Goal: Information Seeking & Learning: Learn about a topic

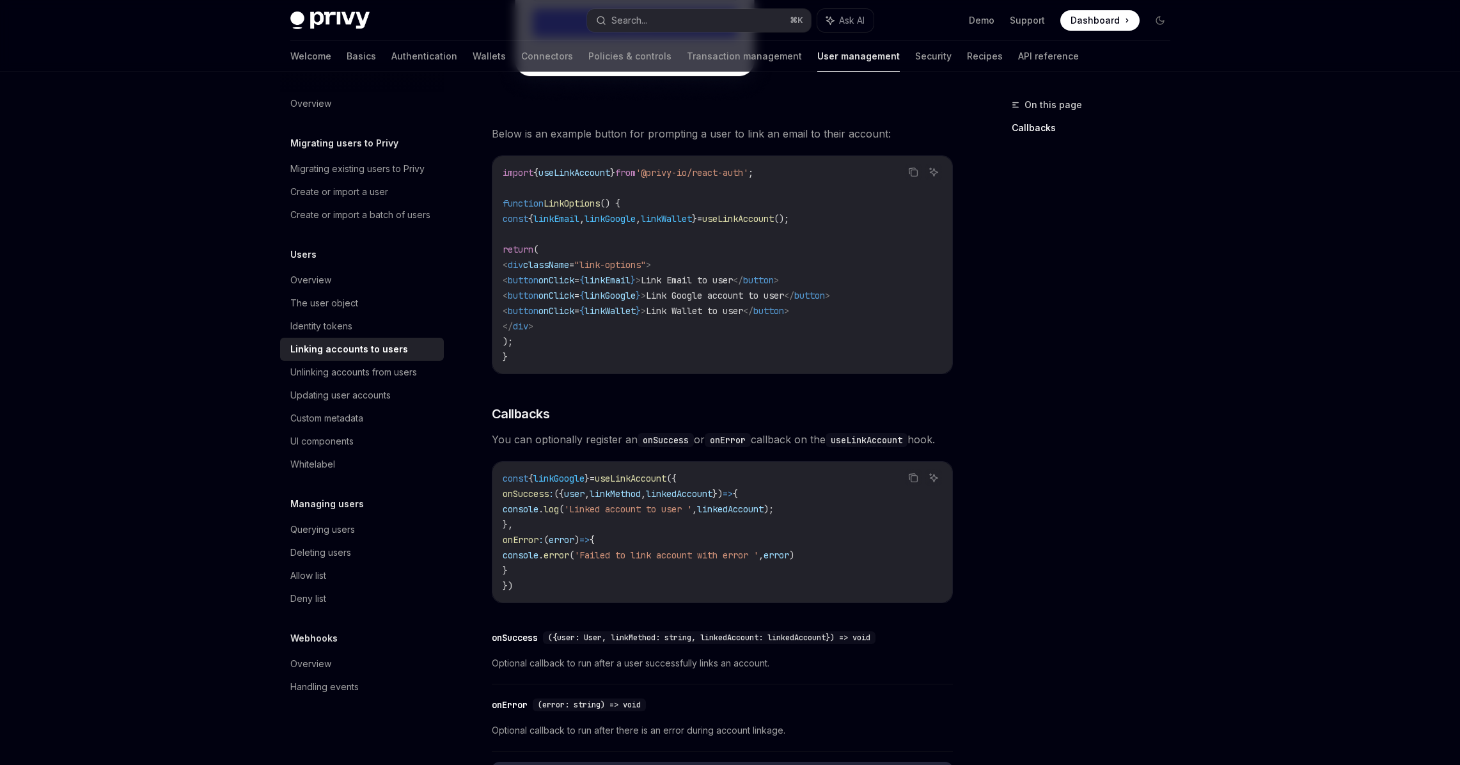
scroll to position [1053, 0]
click at [650, 475] on span "useLinkAccount" at bounding box center [631, 481] width 72 height 12
copy span "useLinkAccount"
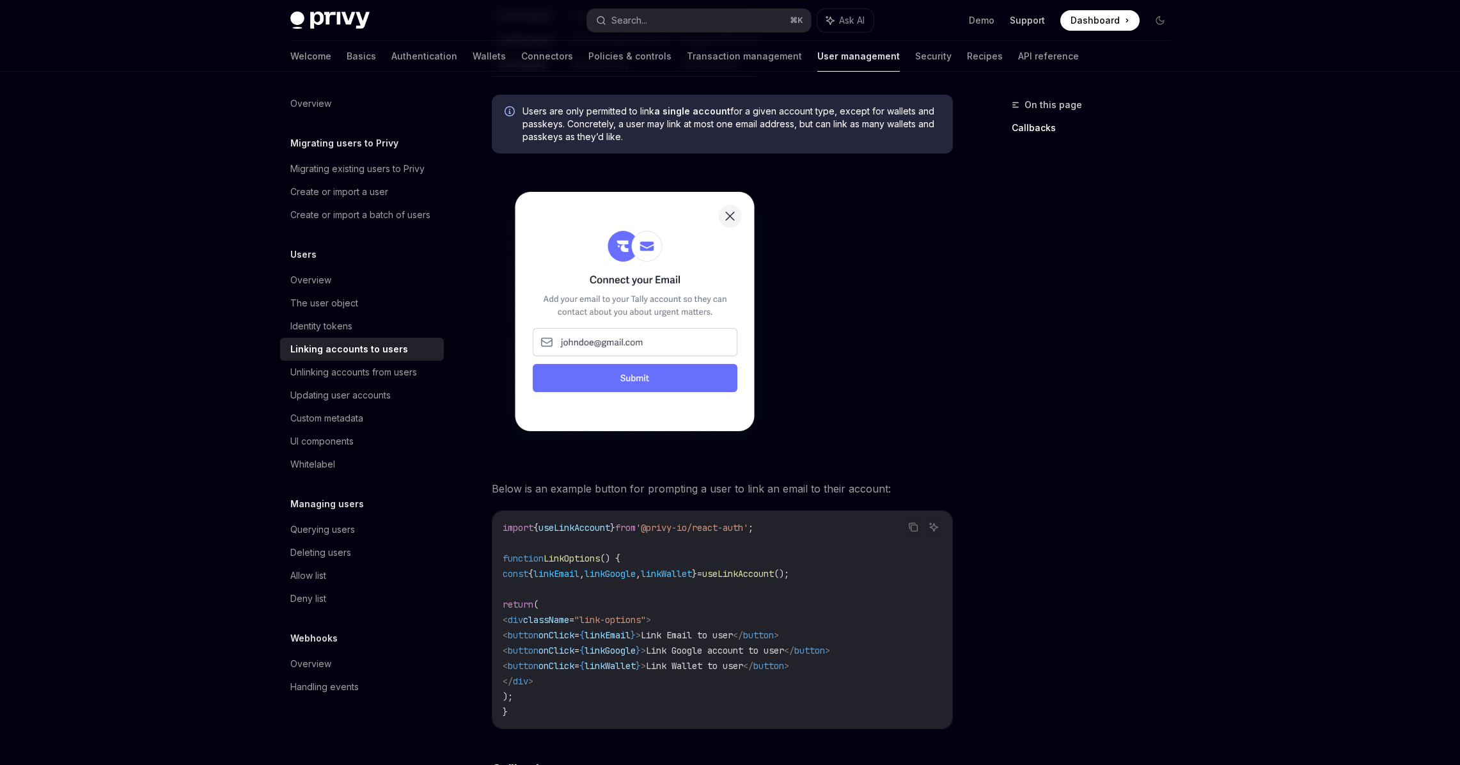
scroll to position [703, 0]
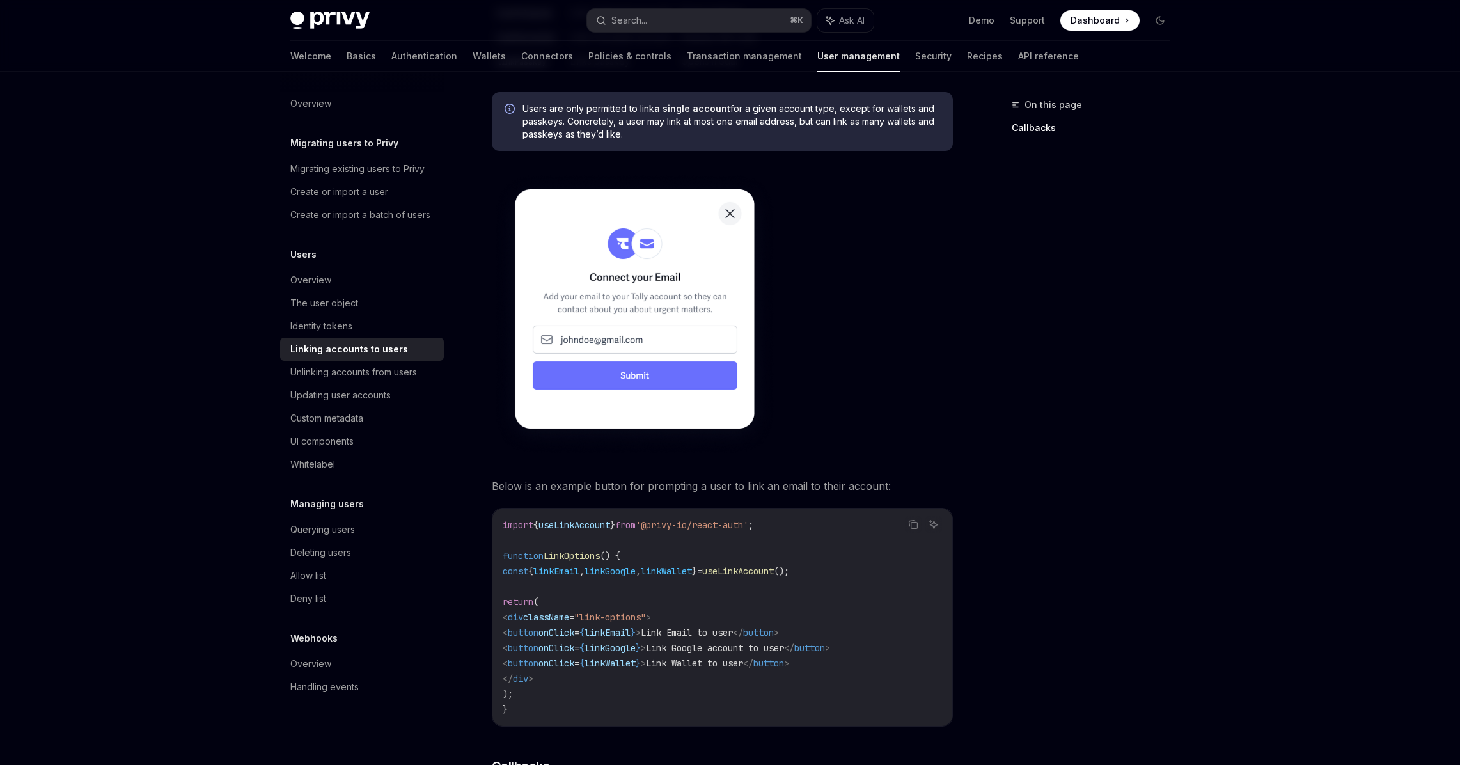
click at [613, 574] on code "import { useLinkAccount } from '@privy-io/react-auth' ; function LinkOptions ()…" at bounding box center [722, 617] width 439 height 200
click at [542, 567] on code "import { useLinkAccount } from '@privy-io/react-auth' ; function LinkOptions ()…" at bounding box center [722, 617] width 439 height 200
drag, startPoint x: 524, startPoint y: 555, endPoint x: 812, endPoint y: 551, distance: 287.8
click at [789, 565] on span "const { linkEmail , linkGoogle , linkWallet } = useLinkAccount ();" at bounding box center [646, 571] width 287 height 12
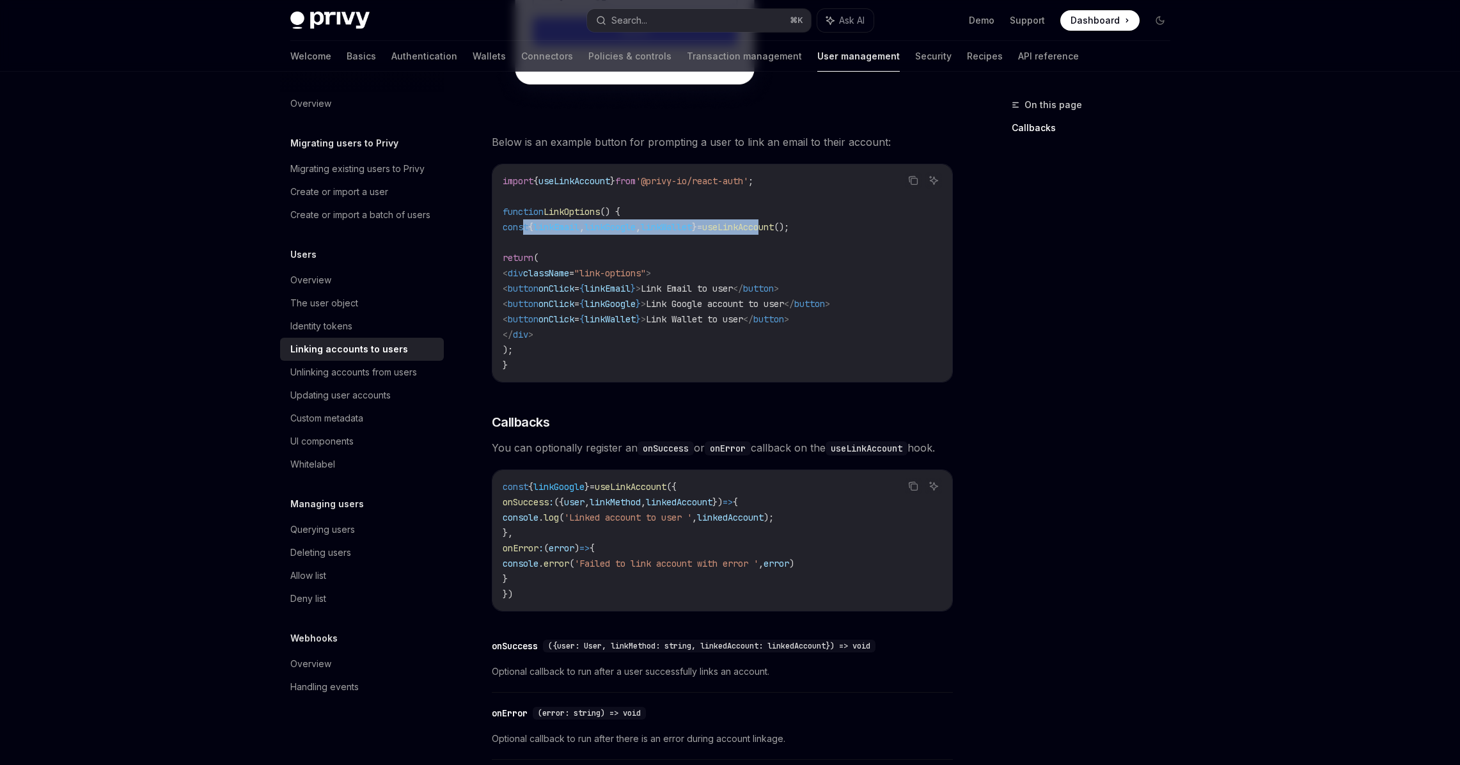
scroll to position [1053, 0]
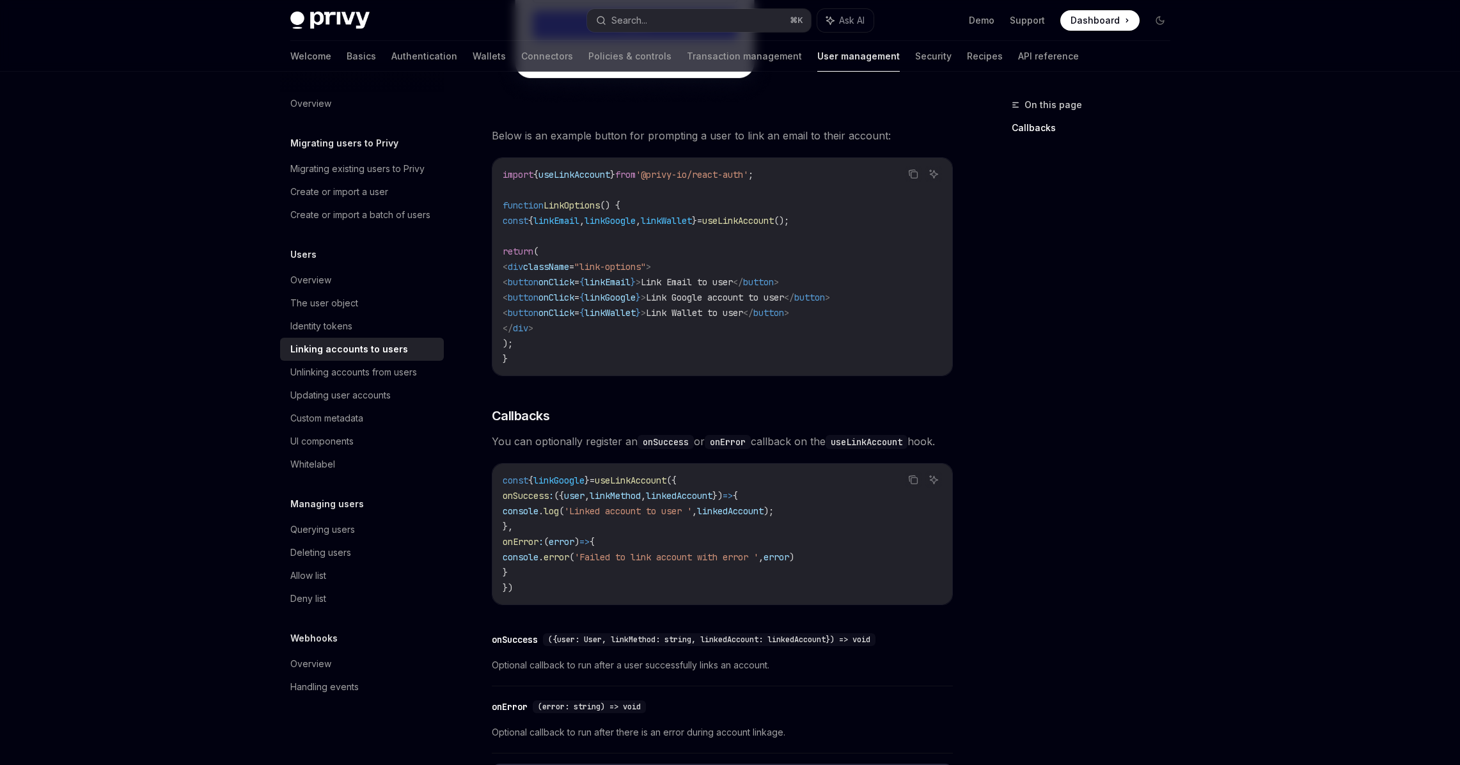
click at [712, 570] on code "const { linkGoogle } = useLinkAccount ({ onSuccess : ({ user , linkMethod , lin…" at bounding box center [722, 534] width 439 height 123
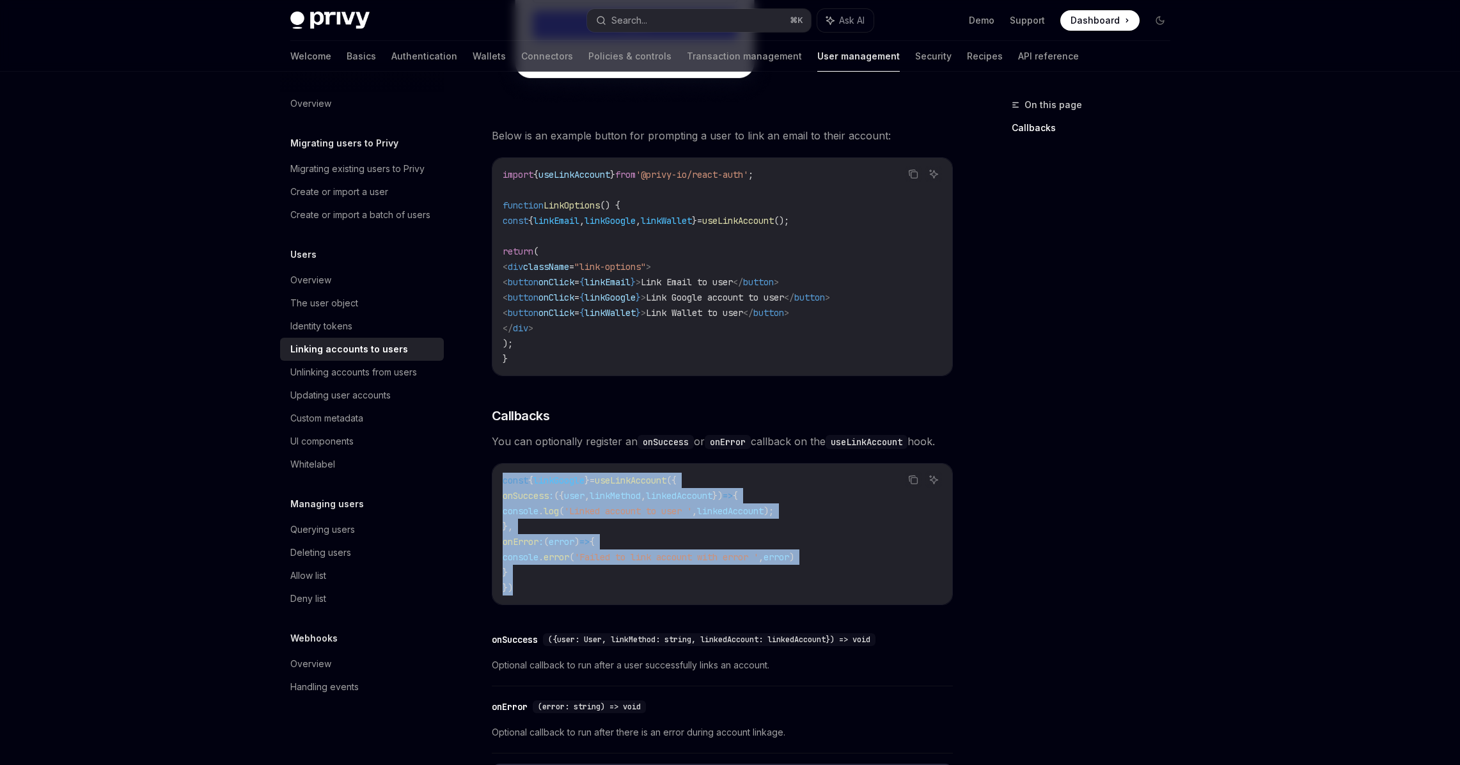
drag, startPoint x: 503, startPoint y: 489, endPoint x: 579, endPoint y: 581, distance: 119.5
click at [579, 581] on div "const { linkGoogle } = useLinkAccount ({ onSuccess : ({ user , linkMethod , lin…" at bounding box center [722, 534] width 460 height 141
copy code "const { linkGoogle } = useLinkAccount ({ onSuccess : ({ user , linkMethod , lin…"
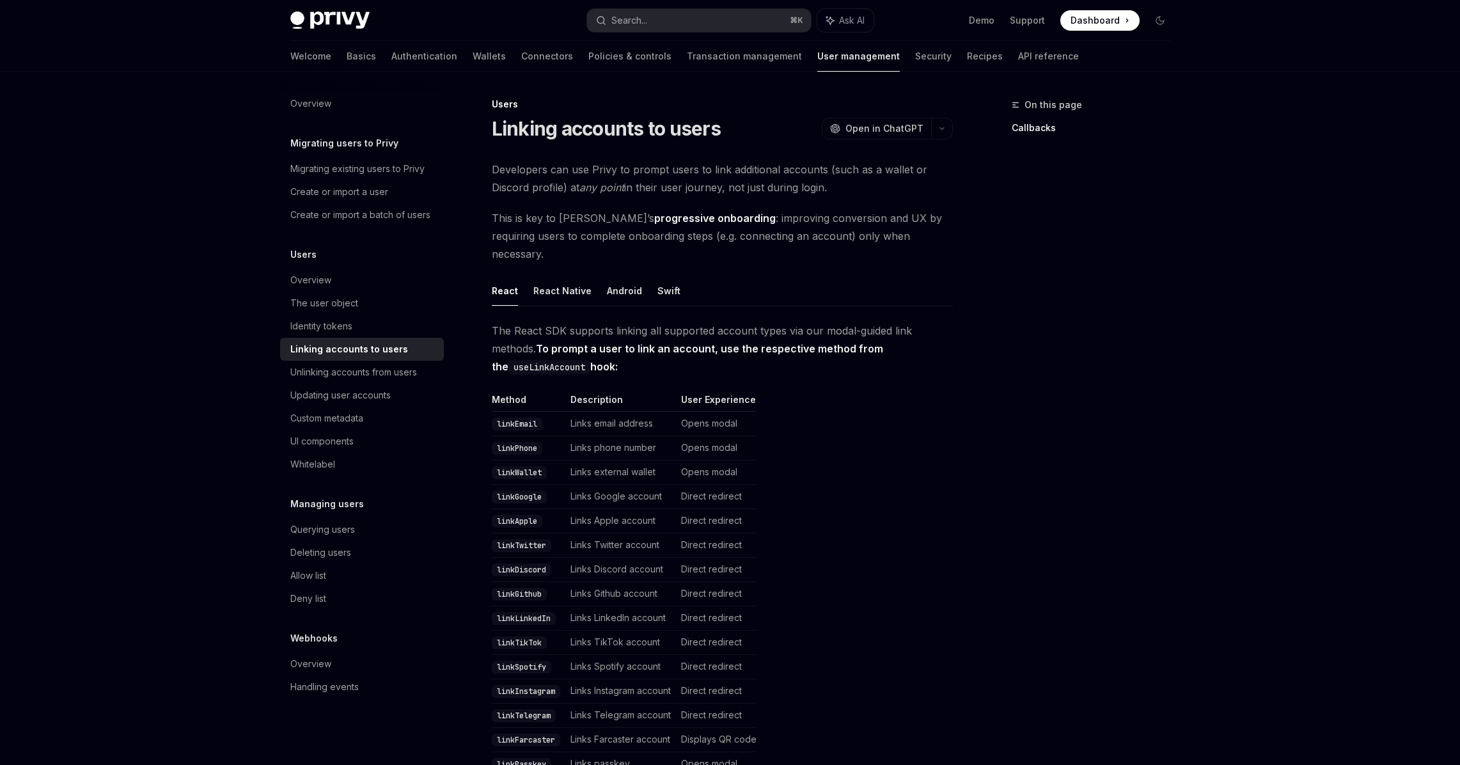
scroll to position [0, 0]
click at [567, 276] on button "React Native" at bounding box center [562, 291] width 58 height 30
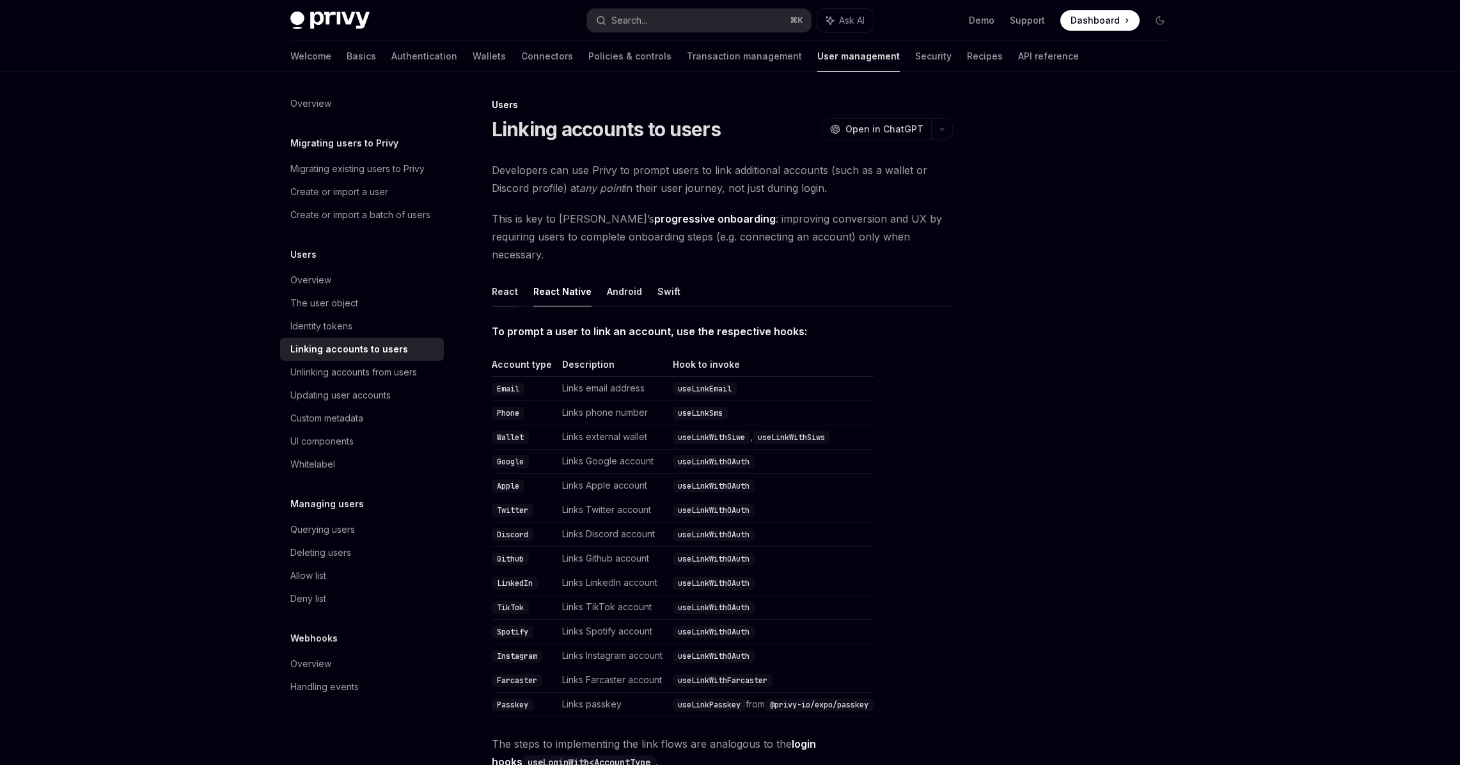
click at [508, 284] on button "React" at bounding box center [505, 291] width 26 height 30
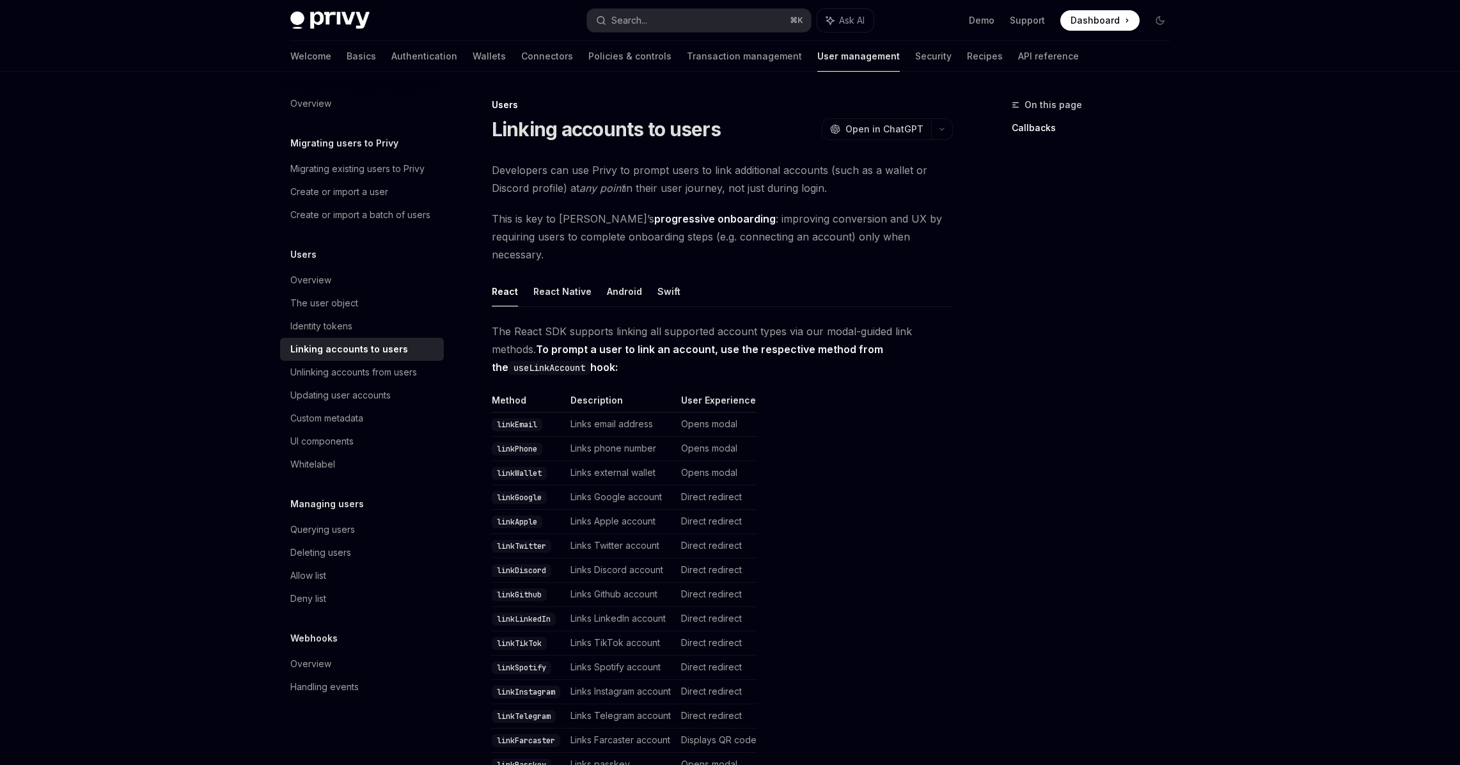
click at [287, 325] on link "Identity tokens" at bounding box center [362, 326] width 164 height 23
type textarea "*"
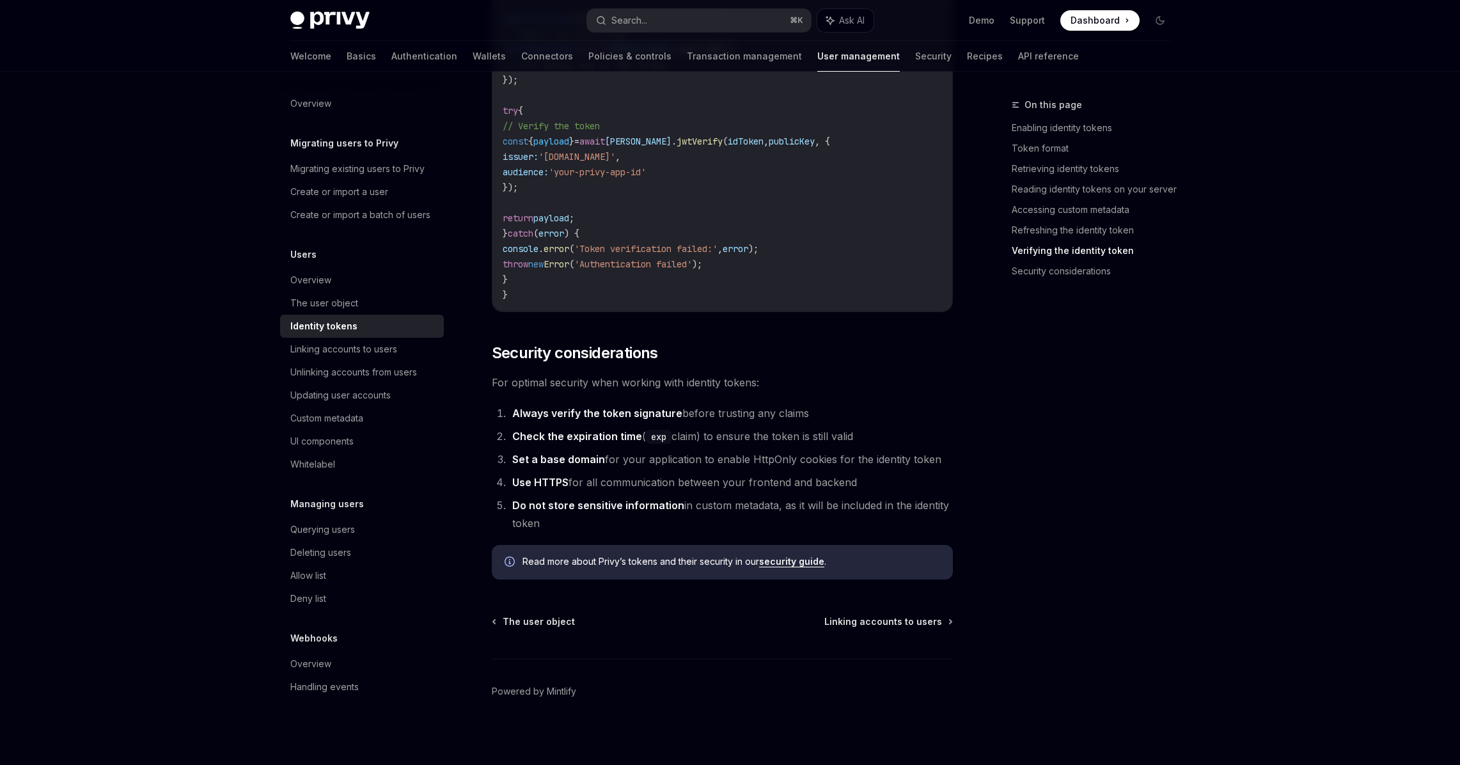
scroll to position [3943, 0]
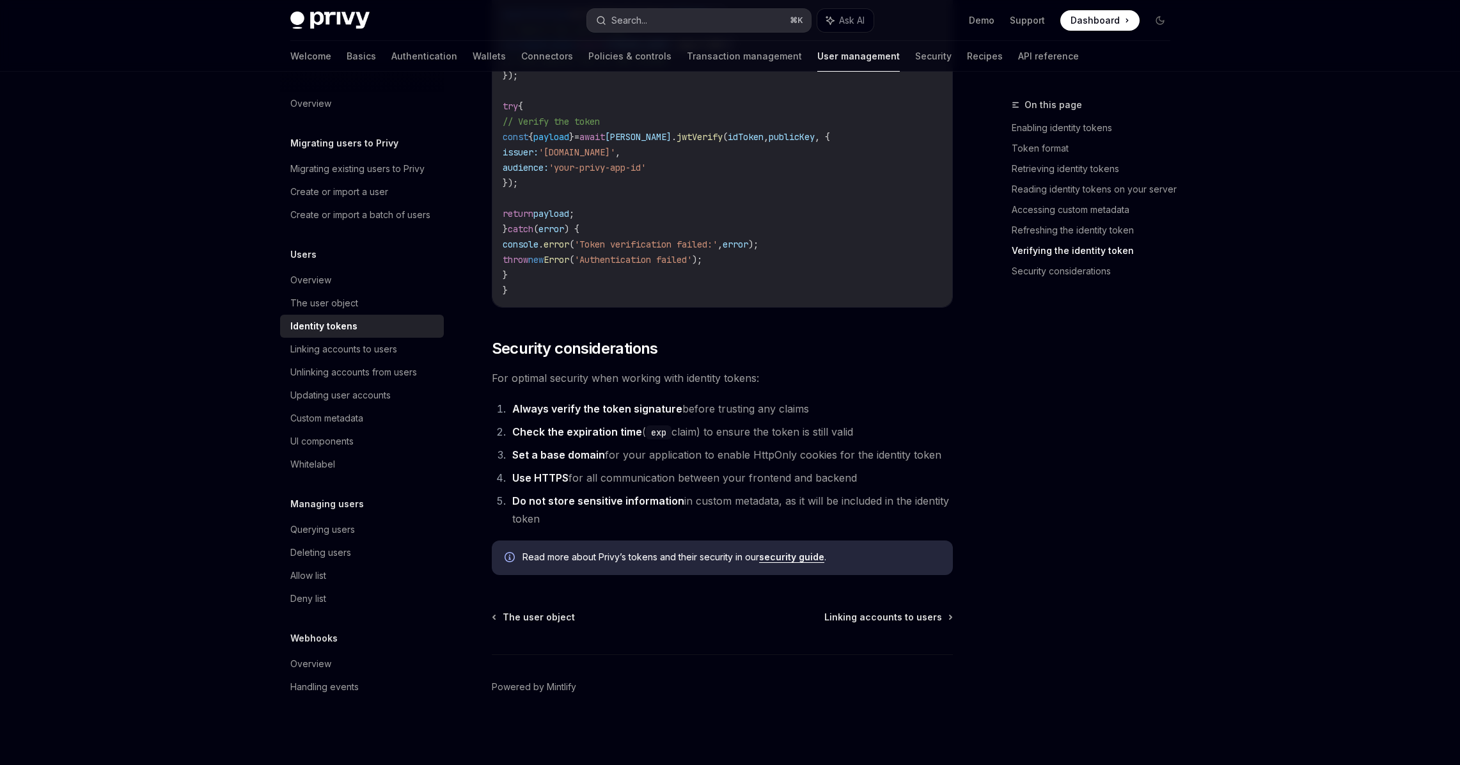
click at [776, 22] on button "Search... ⌘ K" at bounding box center [699, 20] width 224 height 23
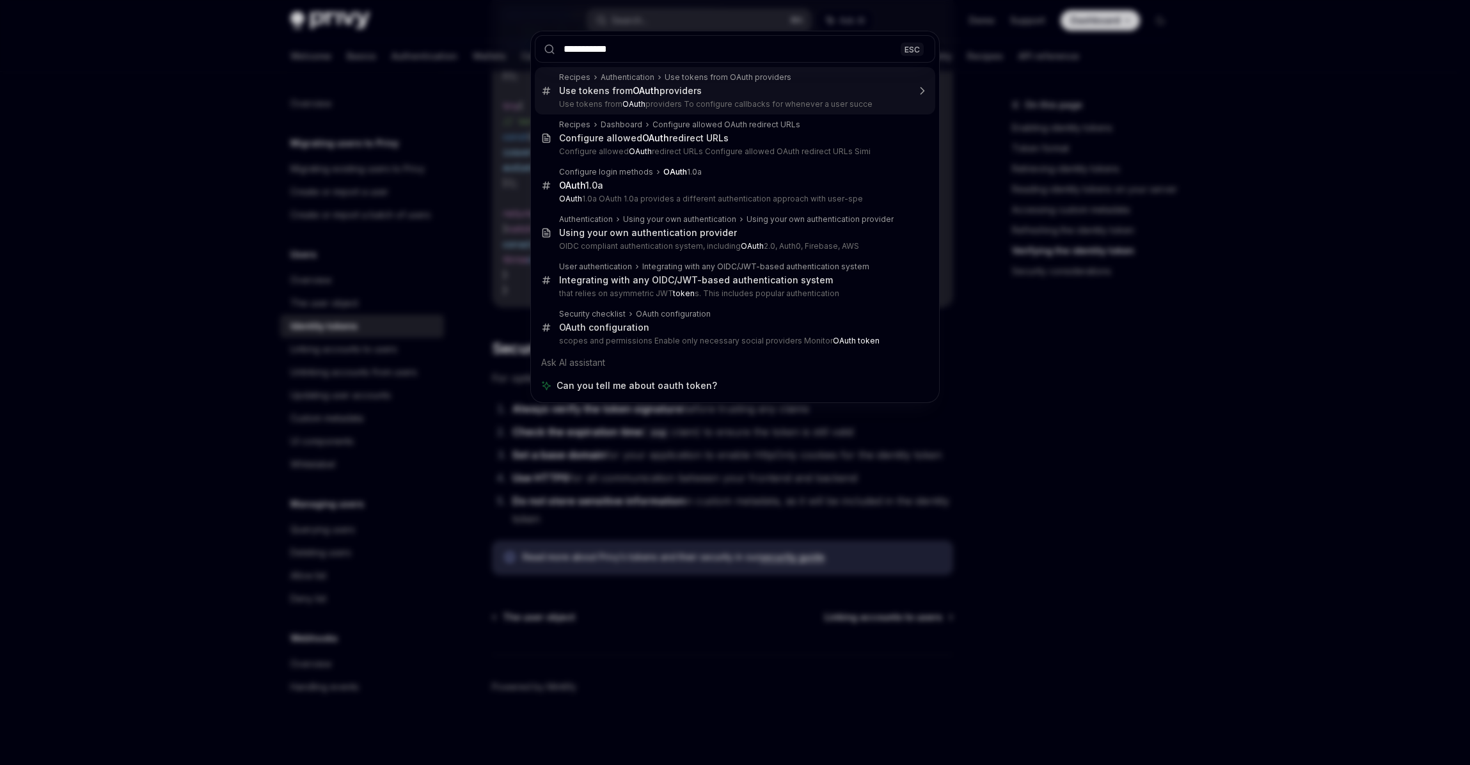
type input "**********"
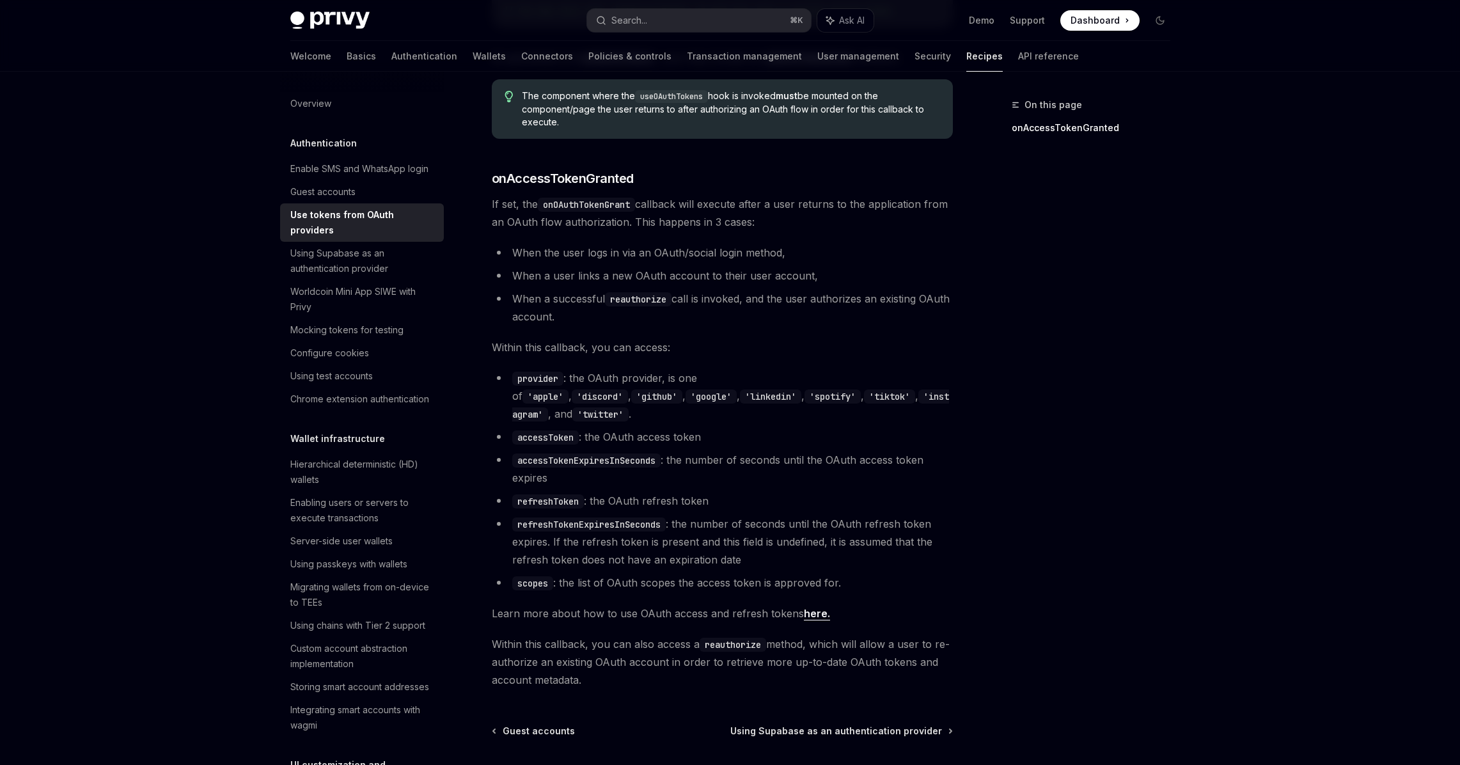
scroll to position [509, 0]
click at [914, 603] on span "Learn more about how to use OAuth access and refresh tokens here." at bounding box center [722, 612] width 461 height 18
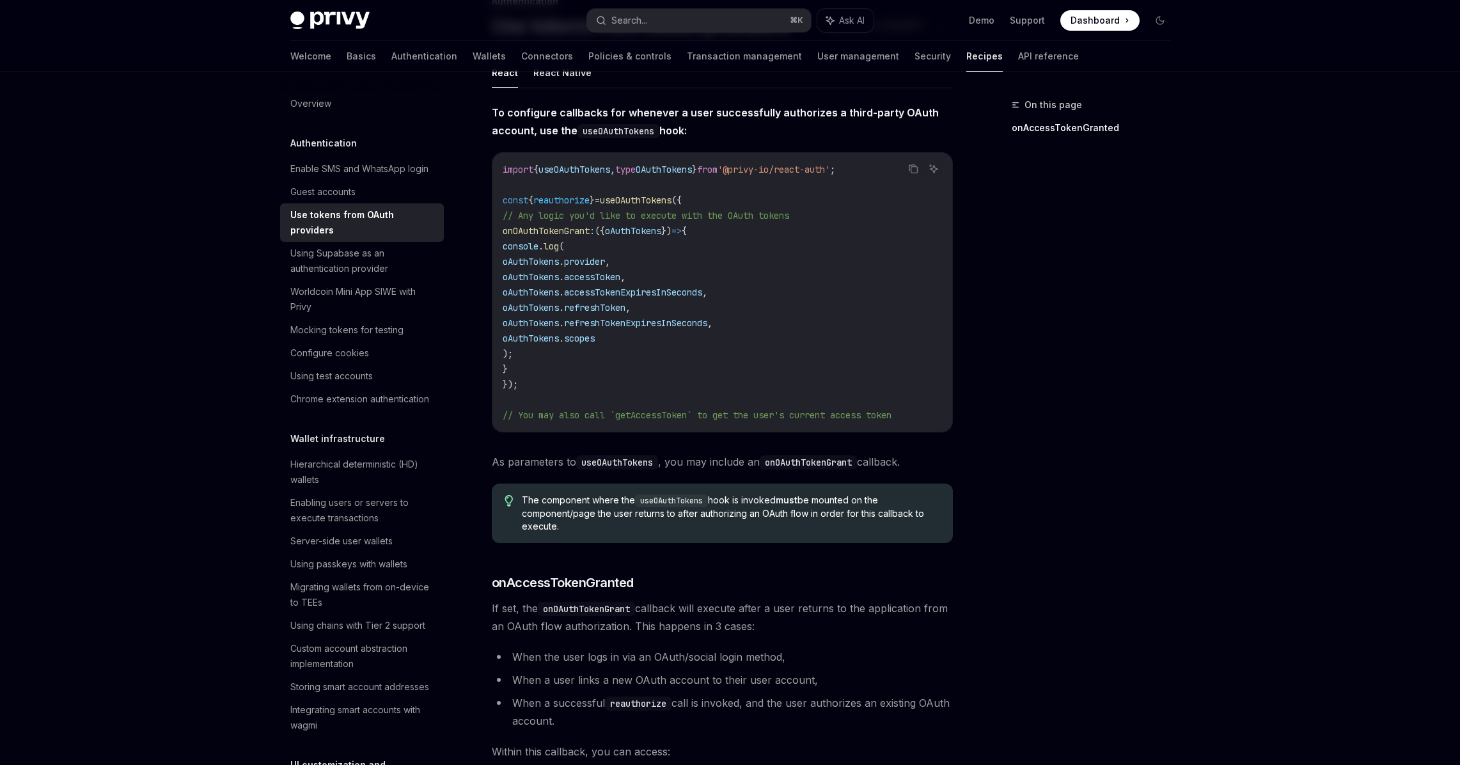
scroll to position [99, 0]
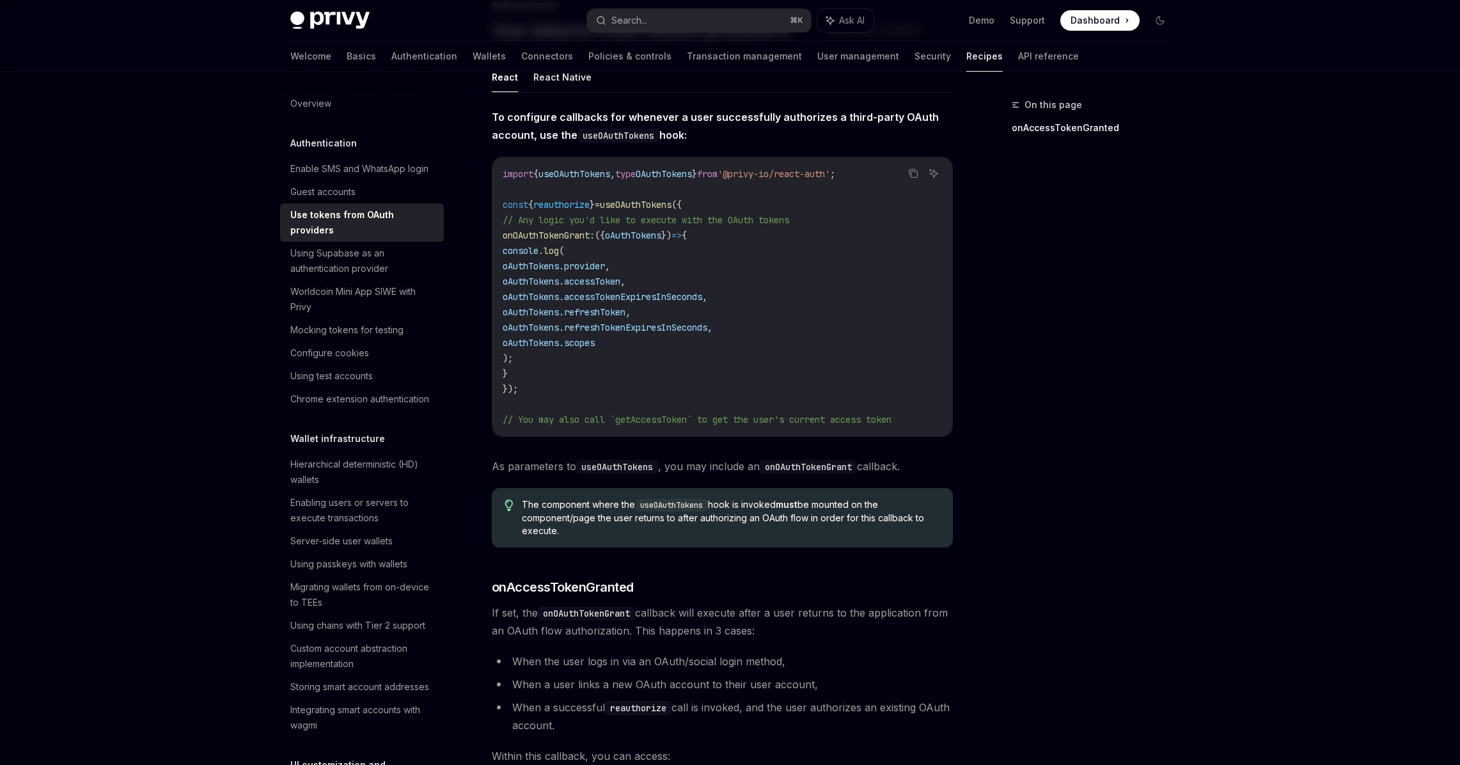
click at [568, 531] on span "The component where the useOAuthTokens hook is invoked must be mounted on the c…" at bounding box center [731, 517] width 418 height 39
drag, startPoint x: 562, startPoint y: 532, endPoint x: 522, endPoint y: 507, distance: 46.8
click at [522, 507] on span "The component where the useOAuthTokens hook is invoked must be mounted on the c…" at bounding box center [731, 517] width 418 height 39
copy span "The component where the useOAuthTokens hook is invoked must be mounted on the c…"
click at [774, 517] on span "The component where the useOAuthTokens hook is invoked must be mounted on the c…" at bounding box center [731, 517] width 418 height 39
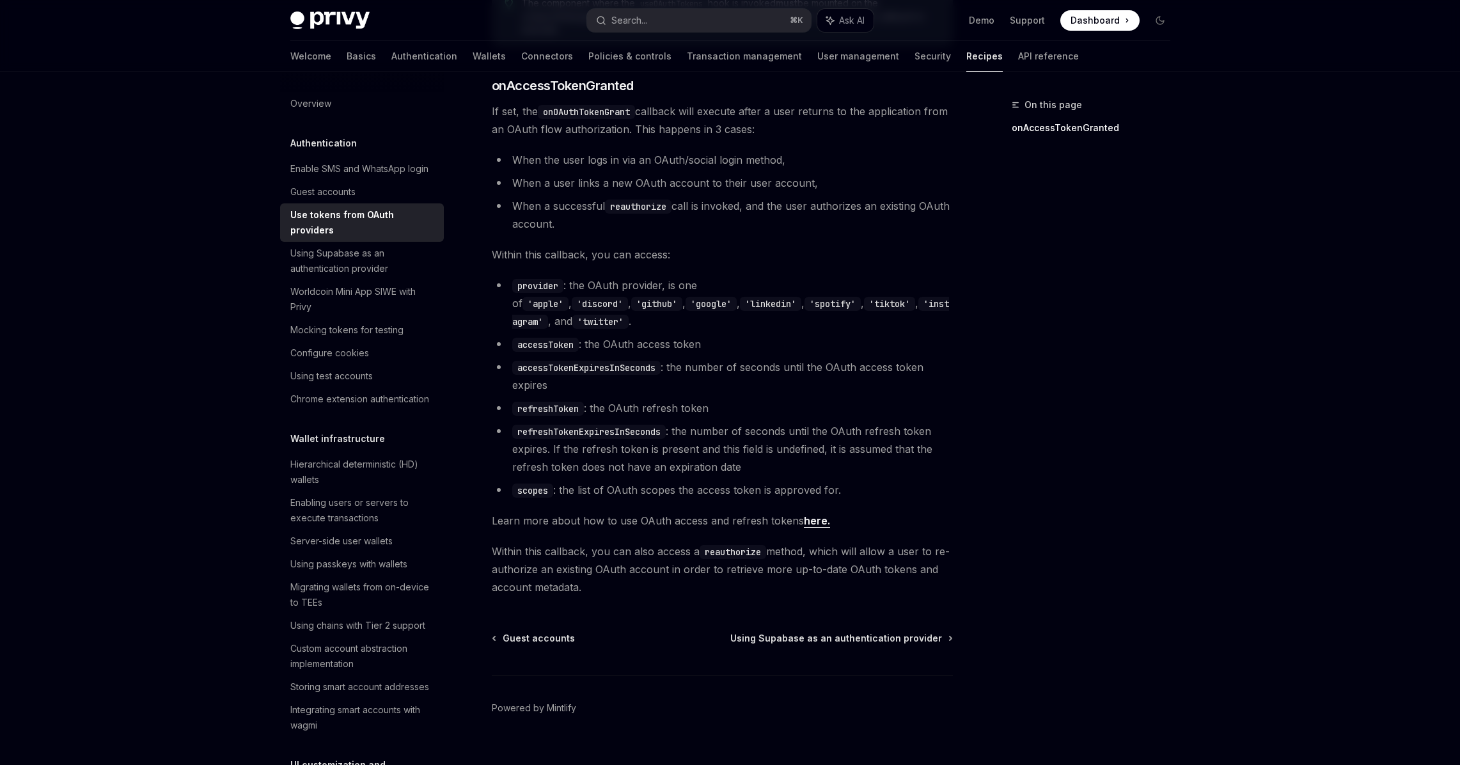
scroll to position [604, 0]
click at [804, 511] on link "here." at bounding box center [817, 517] width 26 height 13
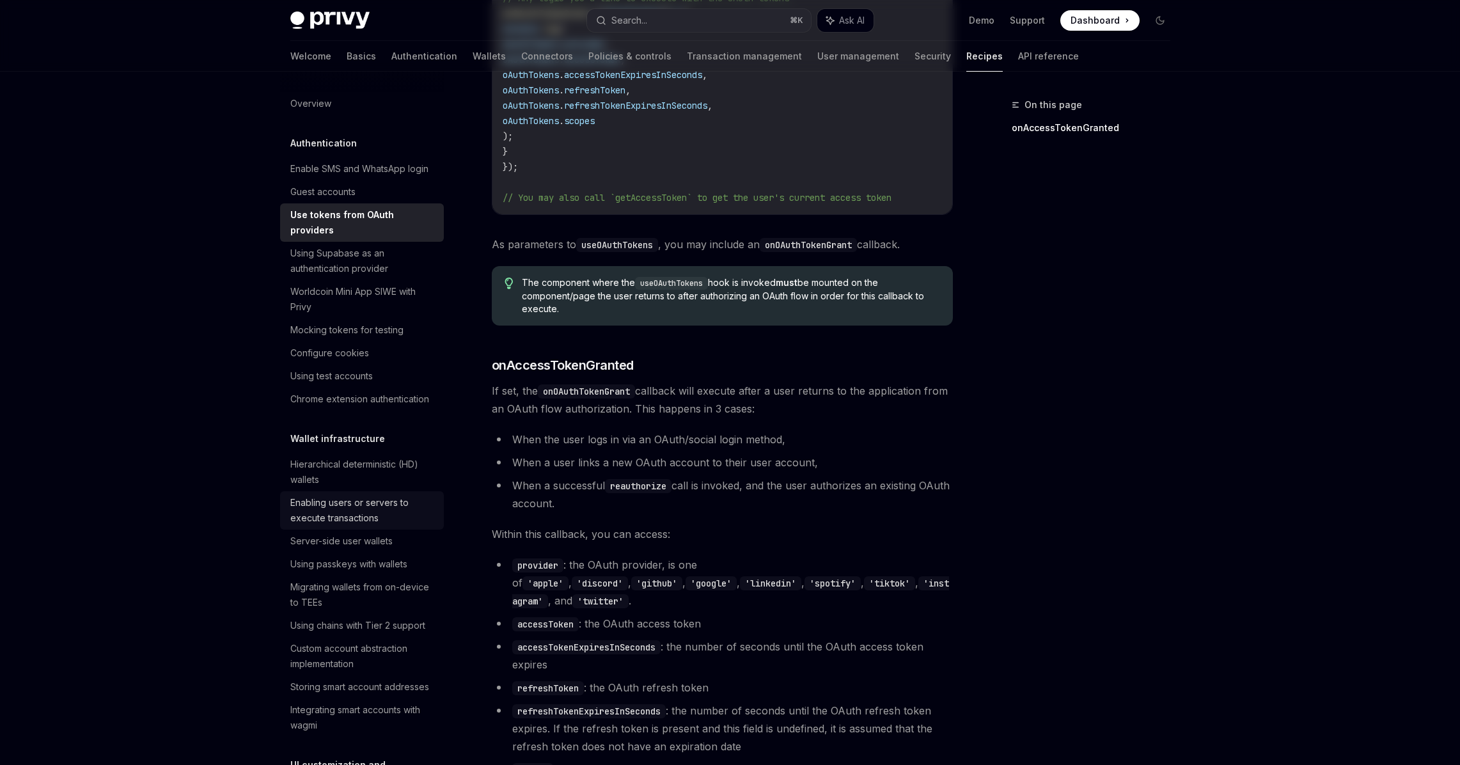
scroll to position [0, 0]
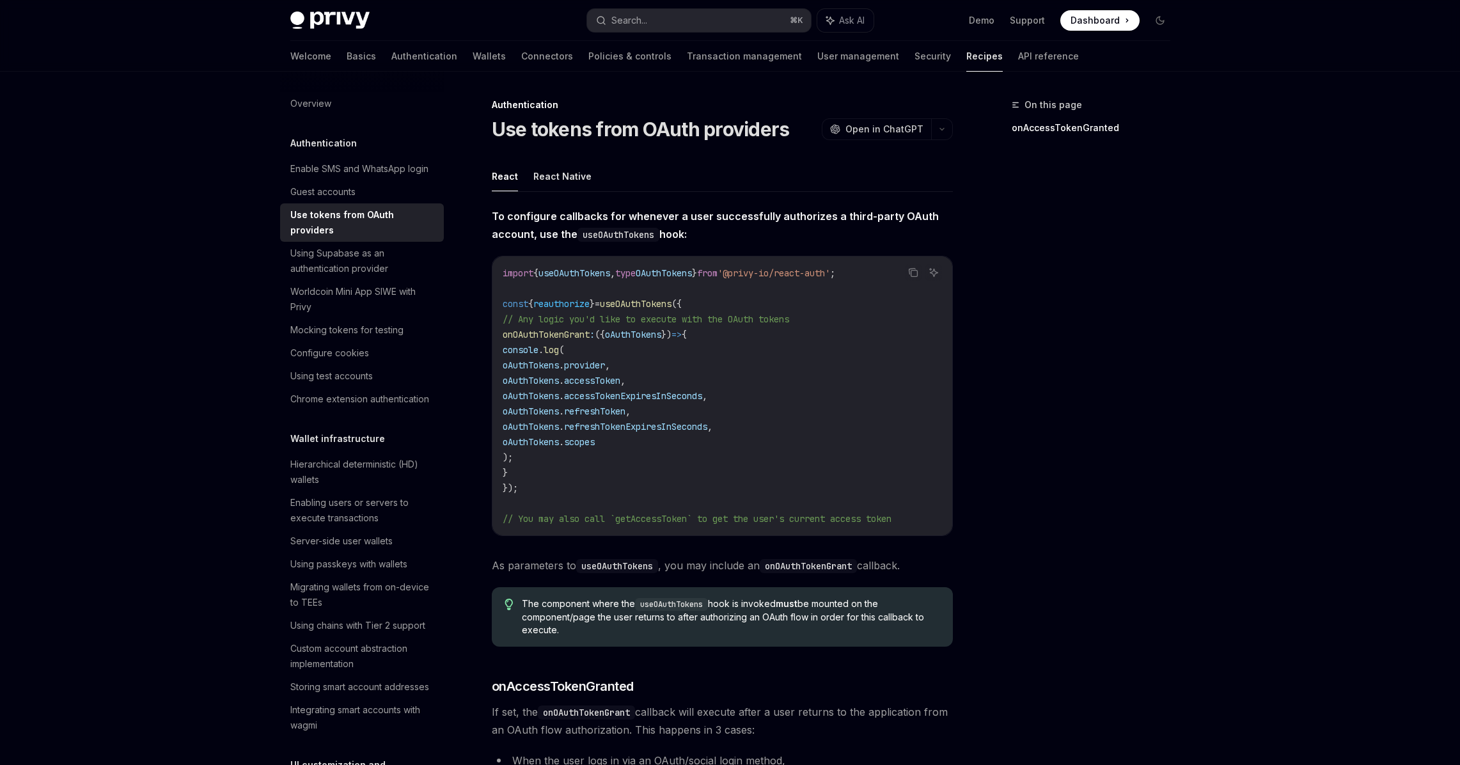
click at [990, 472] on div "On this page onAccessTokenGranted" at bounding box center [1083, 431] width 194 height 668
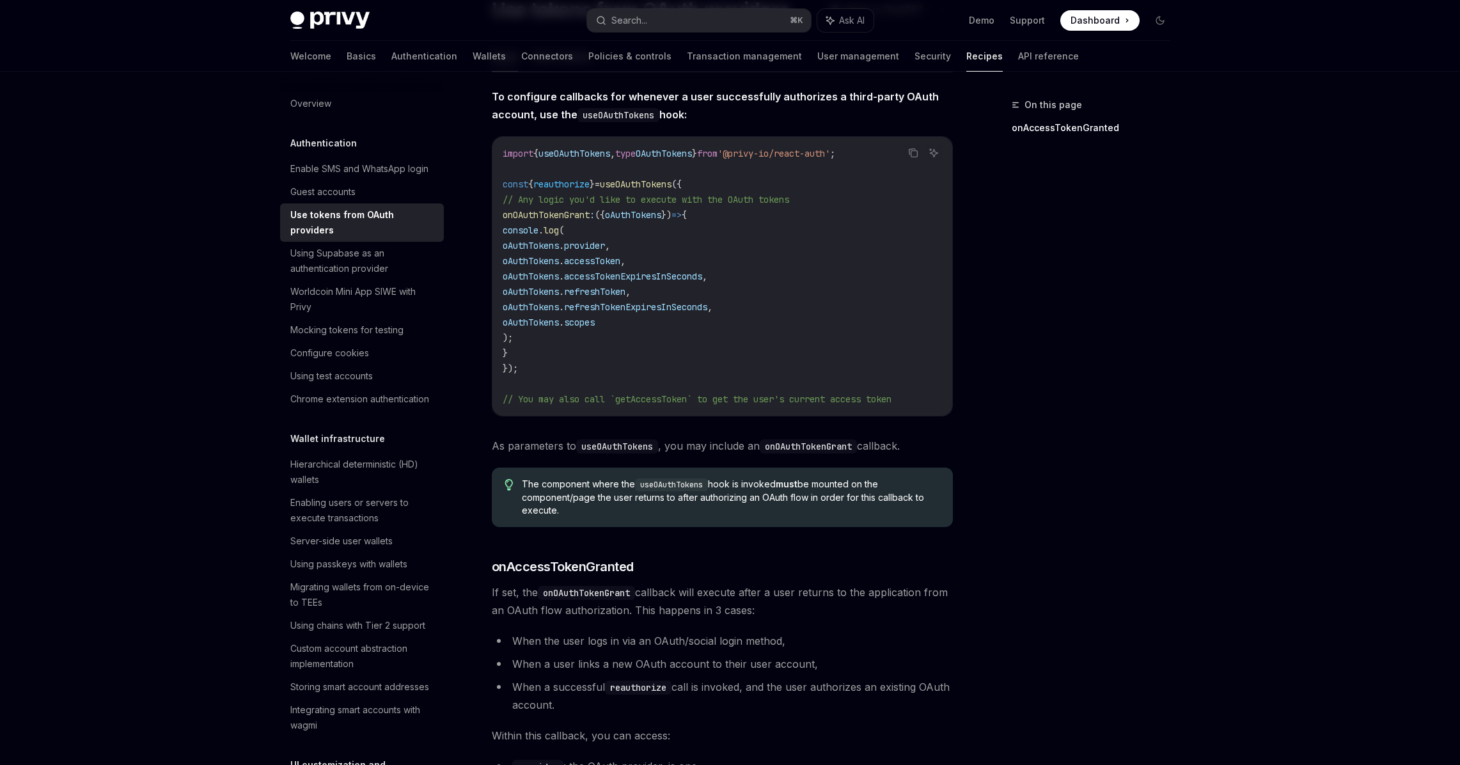
scroll to position [94, 0]
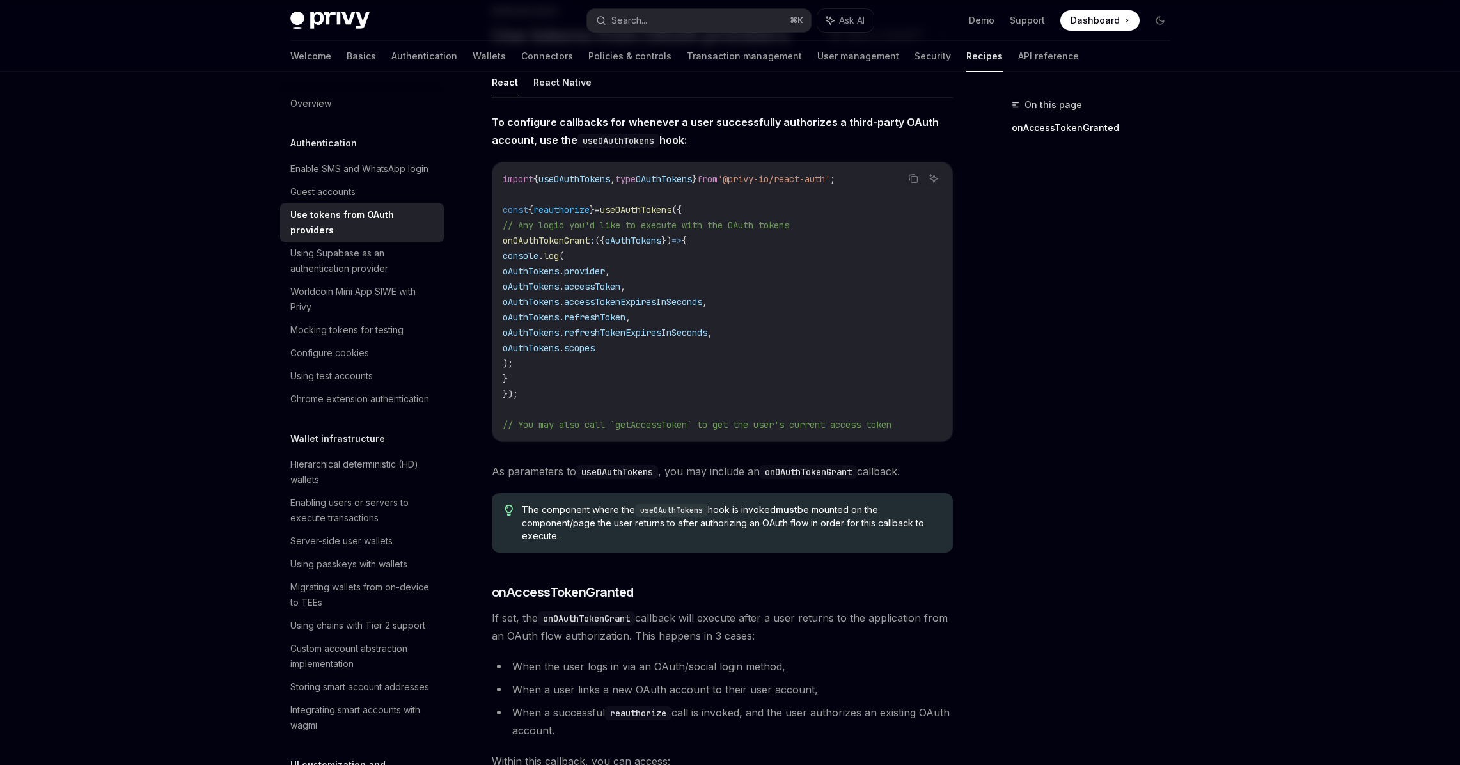
type textarea "*"
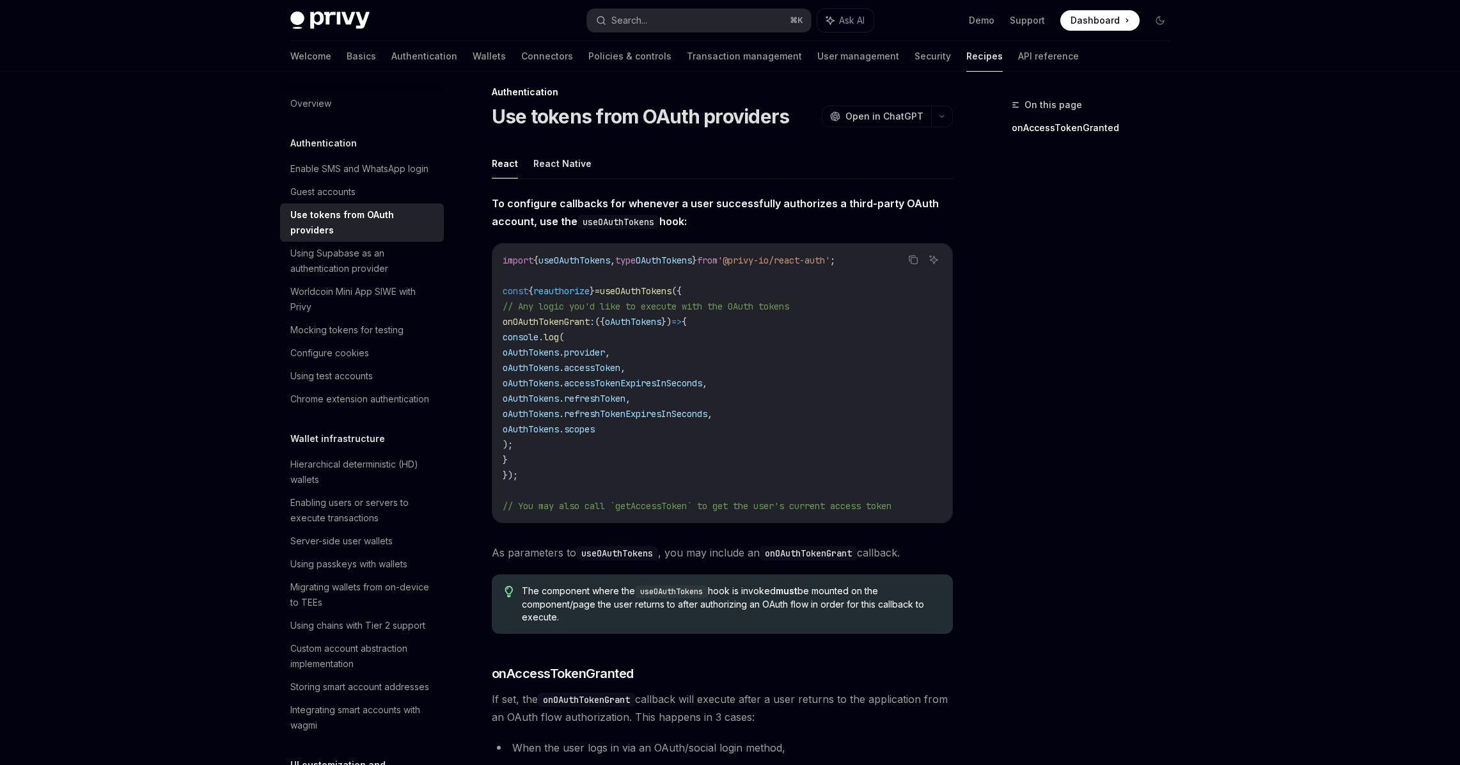
scroll to position [0, 0]
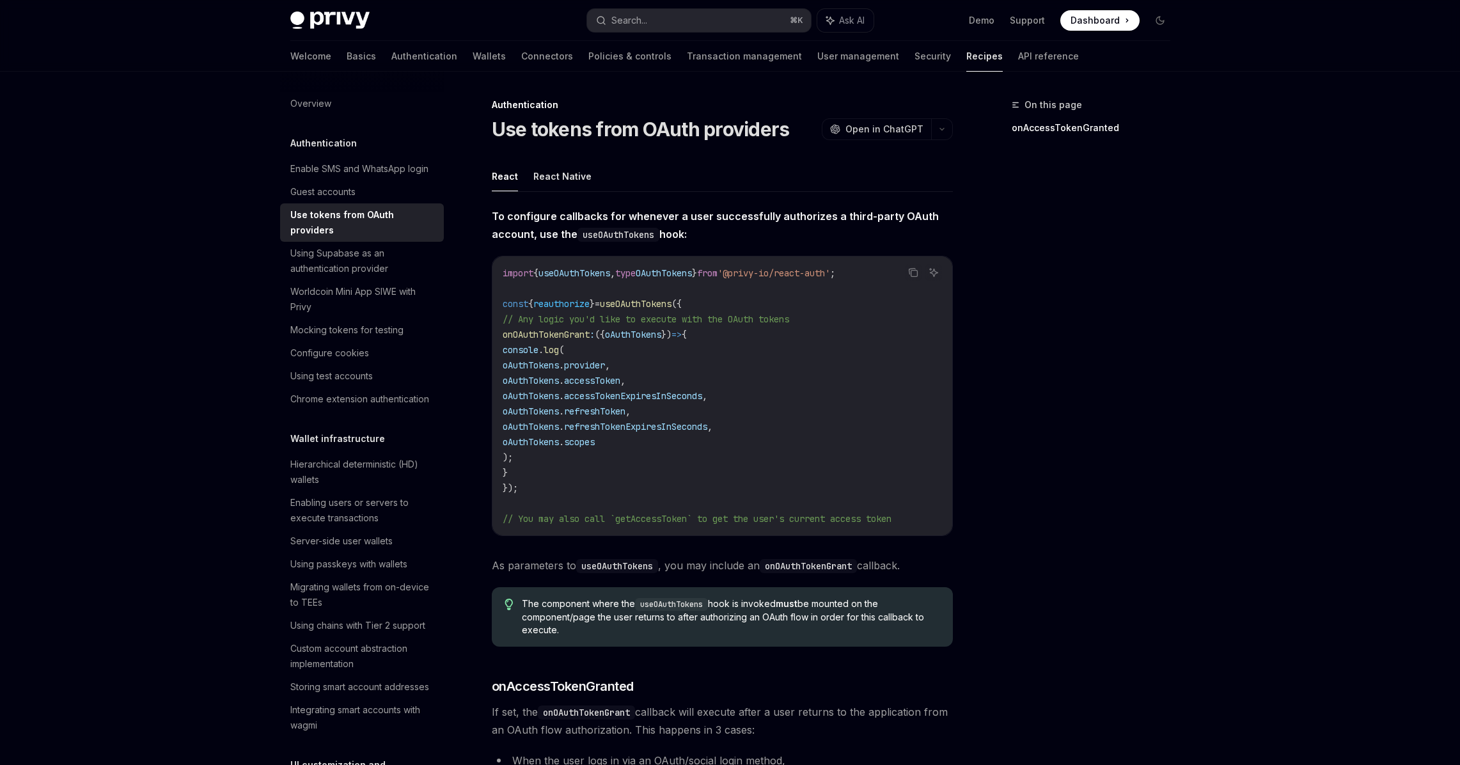
click at [659, 518] on span "// You may also call `getAccessToken` to get the user's current access token" at bounding box center [697, 519] width 389 height 12
click at [653, 519] on span "// You may also call `getAccessToken` to get the user's current access token" at bounding box center [697, 519] width 389 height 12
click at [652, 518] on span "// You may also call `getAccessToken` to get the user's current access token" at bounding box center [697, 519] width 389 height 12
click at [668, 515] on span "// You may also call `getAccessToken` to get the user's current access token" at bounding box center [697, 519] width 389 height 12
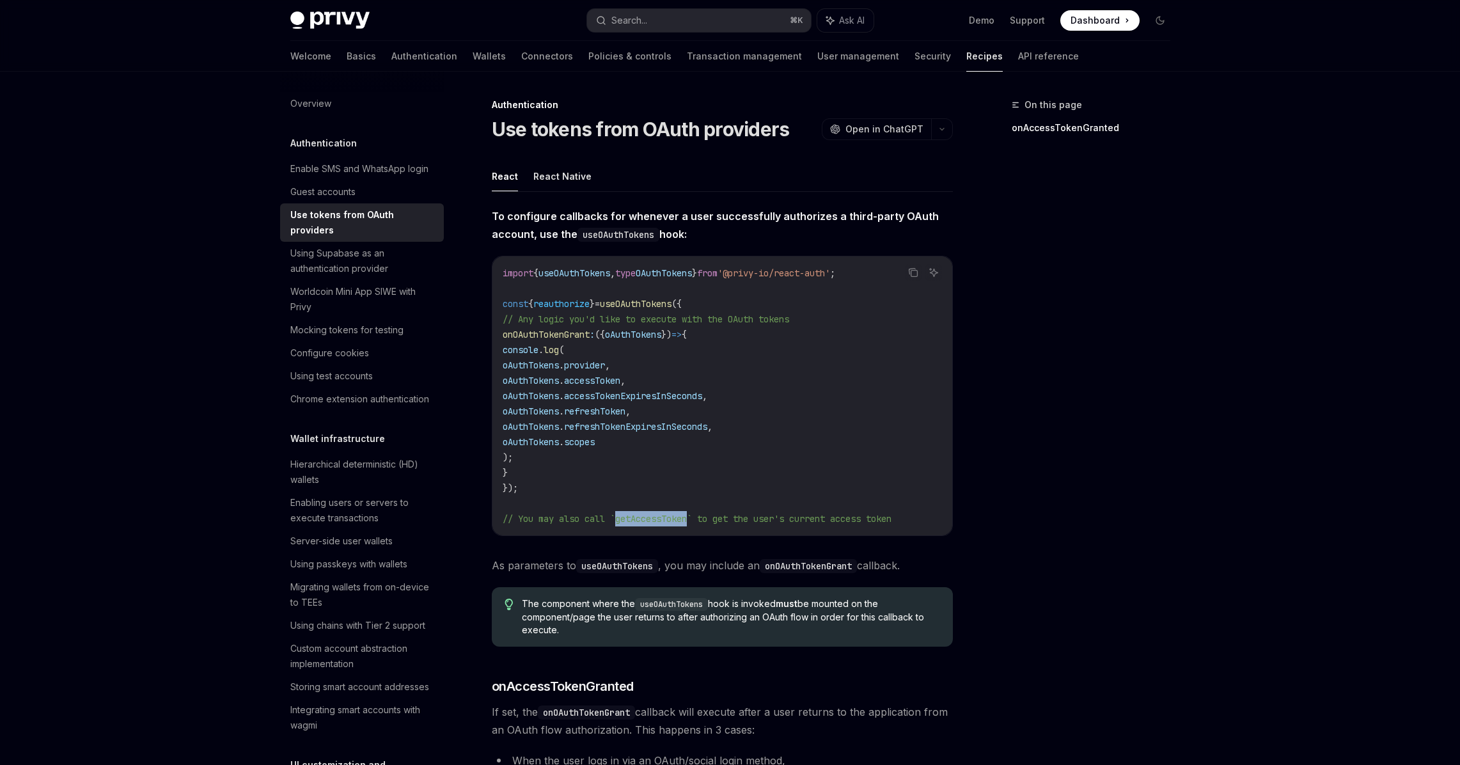
copy span "getAccessToken"
click at [737, 299] on code "import { useOAuthTokens , type OAuthTokens } from '@privy-io/react-auth' ; cons…" at bounding box center [722, 395] width 439 height 261
click at [672, 307] on span "useOAuthTokens" at bounding box center [636, 304] width 72 height 12
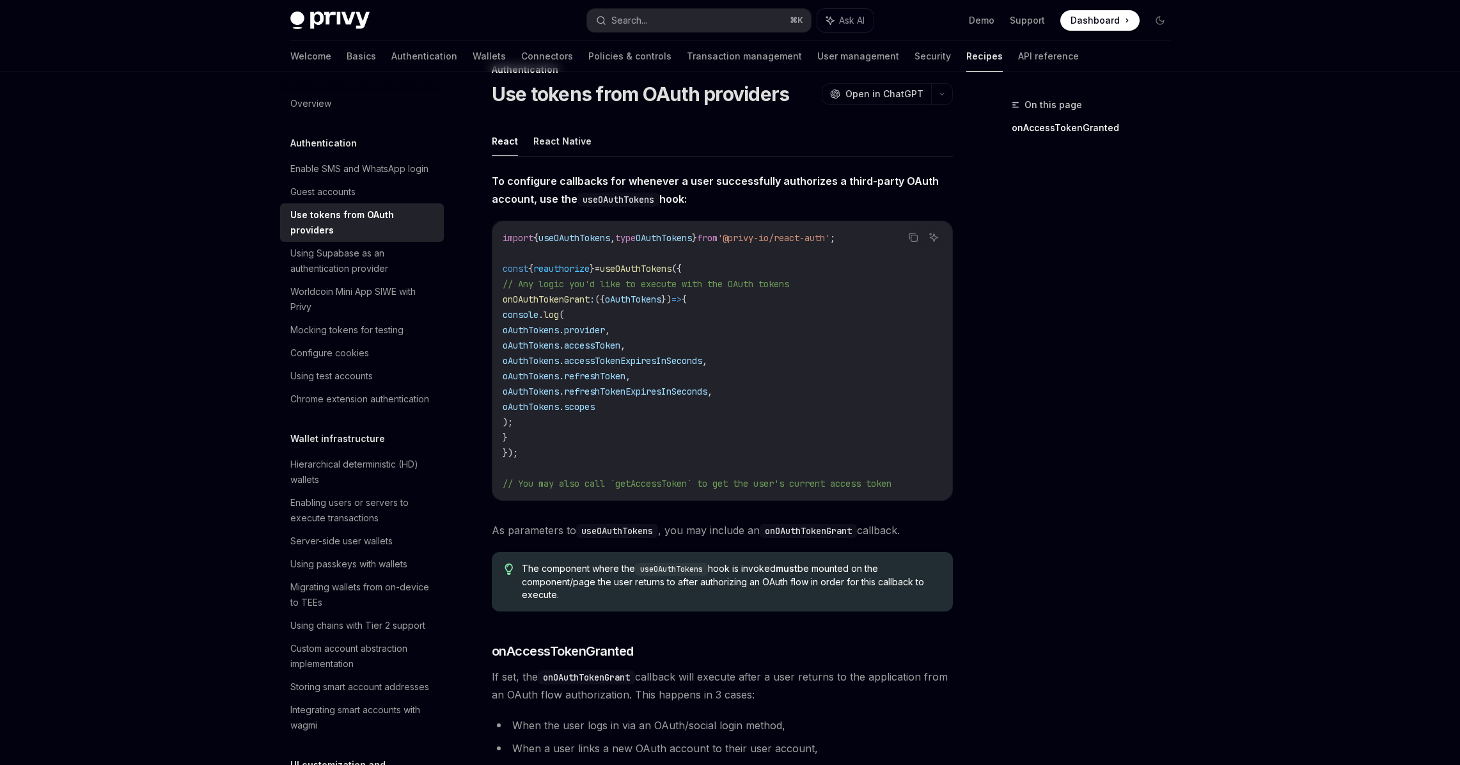
scroll to position [38, 0]
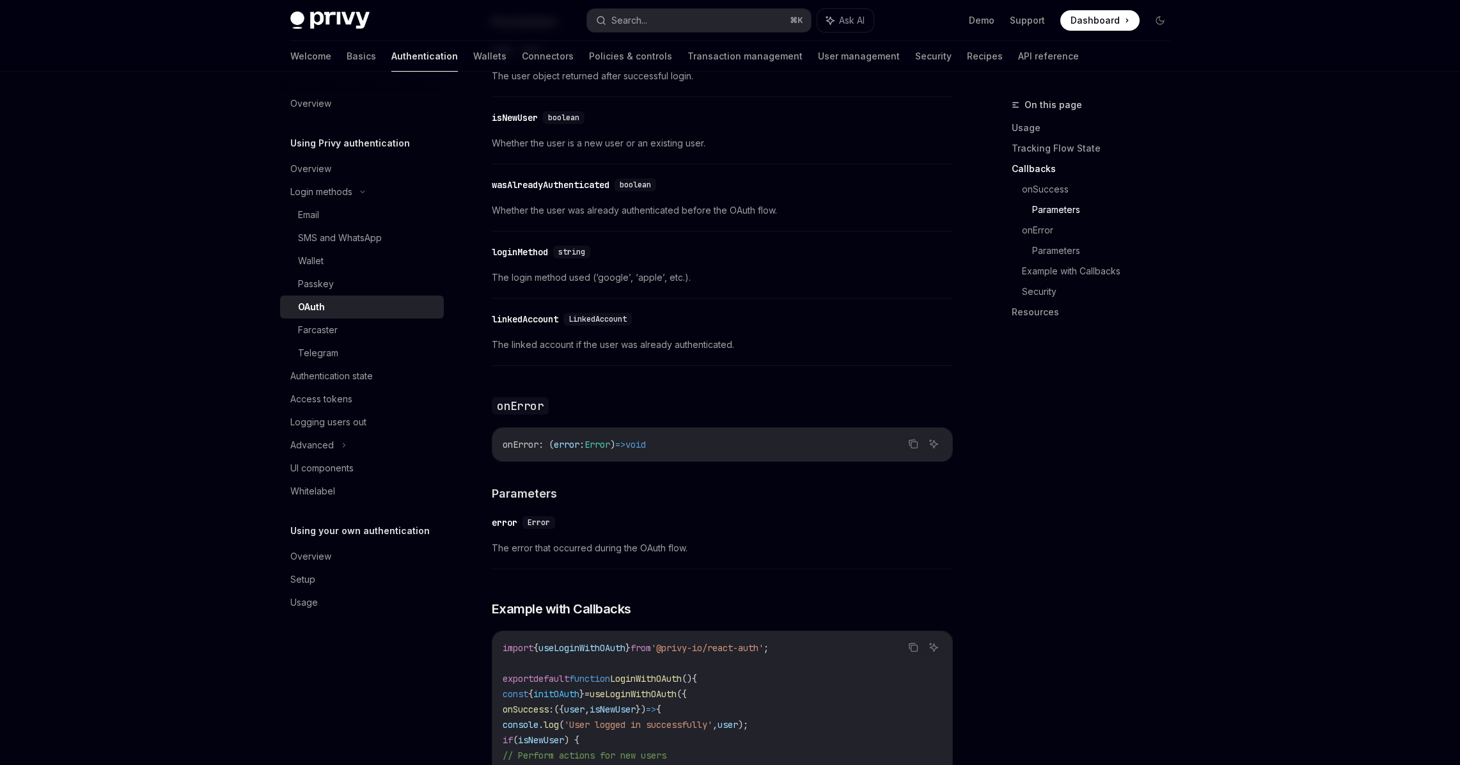
scroll to position [1786, 0]
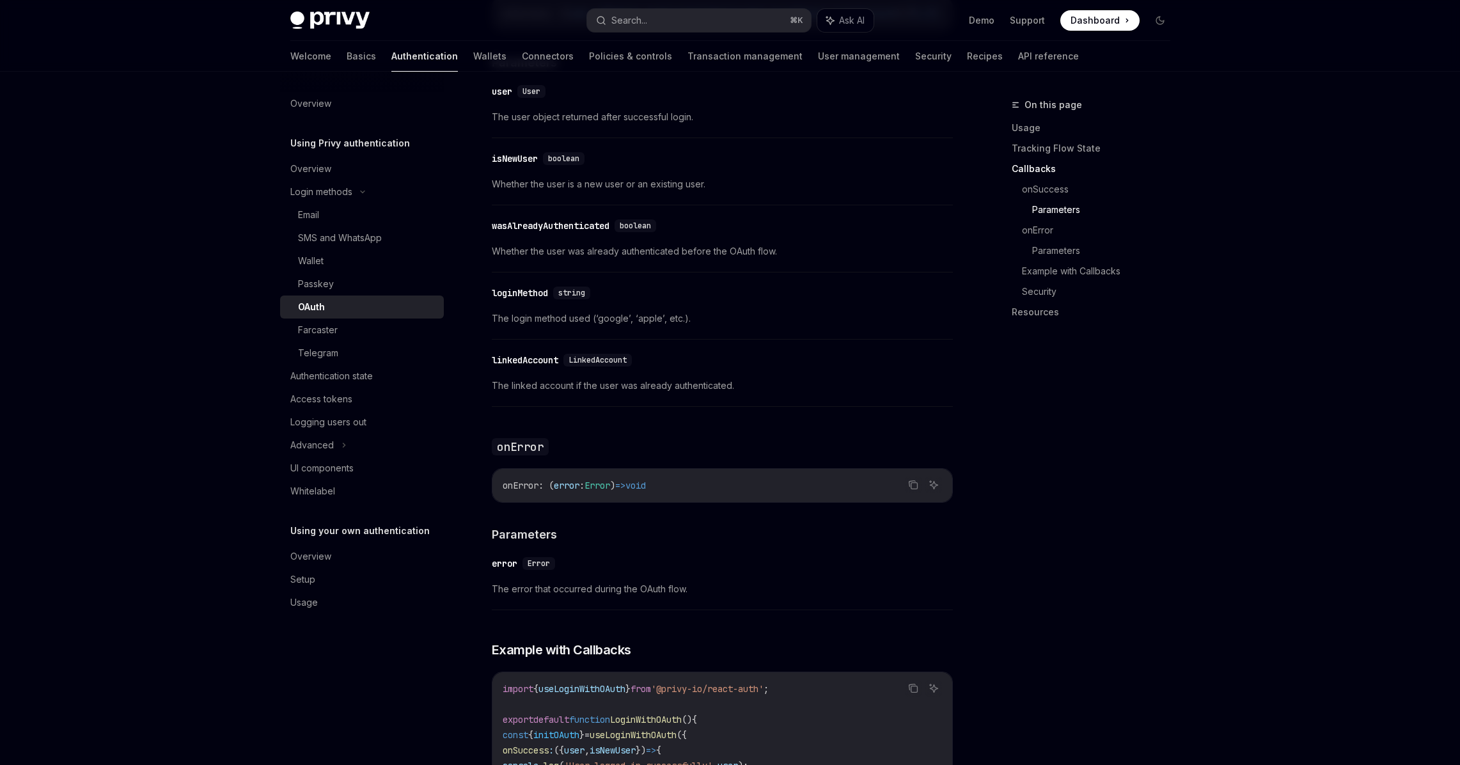
click at [674, 586] on div "​ error Error The error that occurred during the OAuth flow." at bounding box center [722, 579] width 461 height 61
click at [323, 402] on div "Access tokens" at bounding box center [321, 398] width 62 height 15
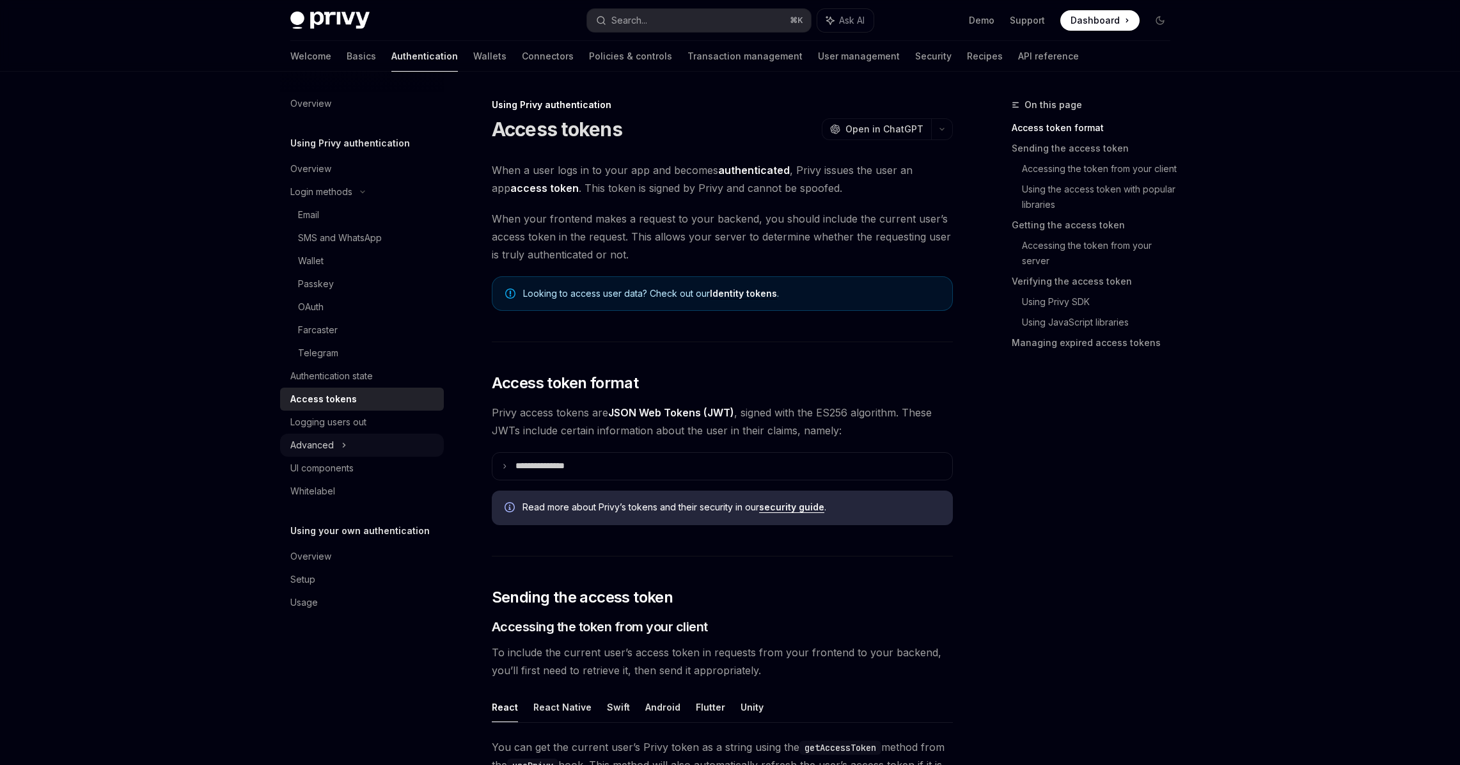
click at [327, 440] on div "Advanced" at bounding box center [311, 444] width 43 height 15
click at [780, 185] on span "When a user logs in to your app and becomes authenticated , Privy issues the us…" at bounding box center [722, 179] width 461 height 36
click at [338, 313] on div "OAuth" at bounding box center [367, 306] width 138 height 15
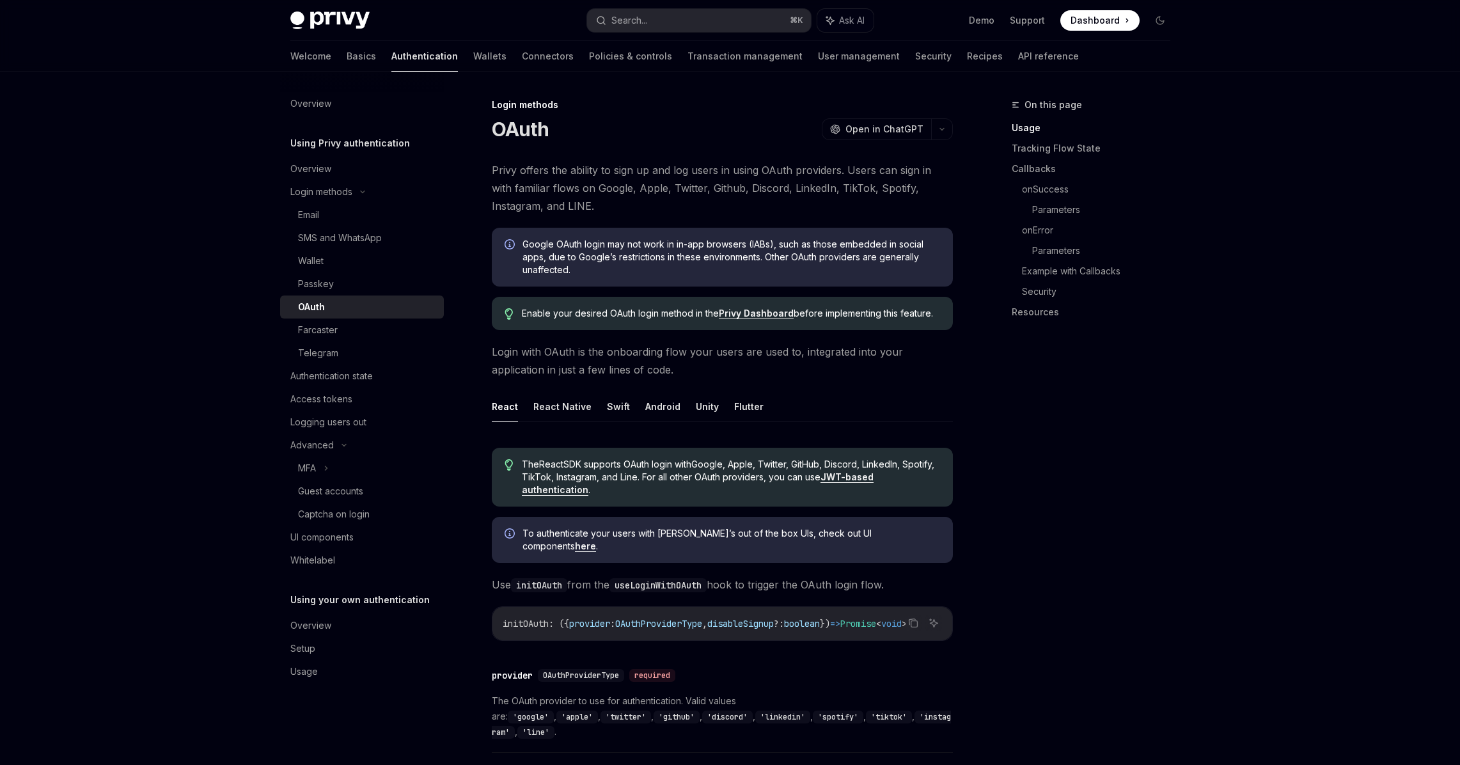
click at [336, 310] on div "OAuth" at bounding box center [367, 306] width 138 height 15
type textarea "*"
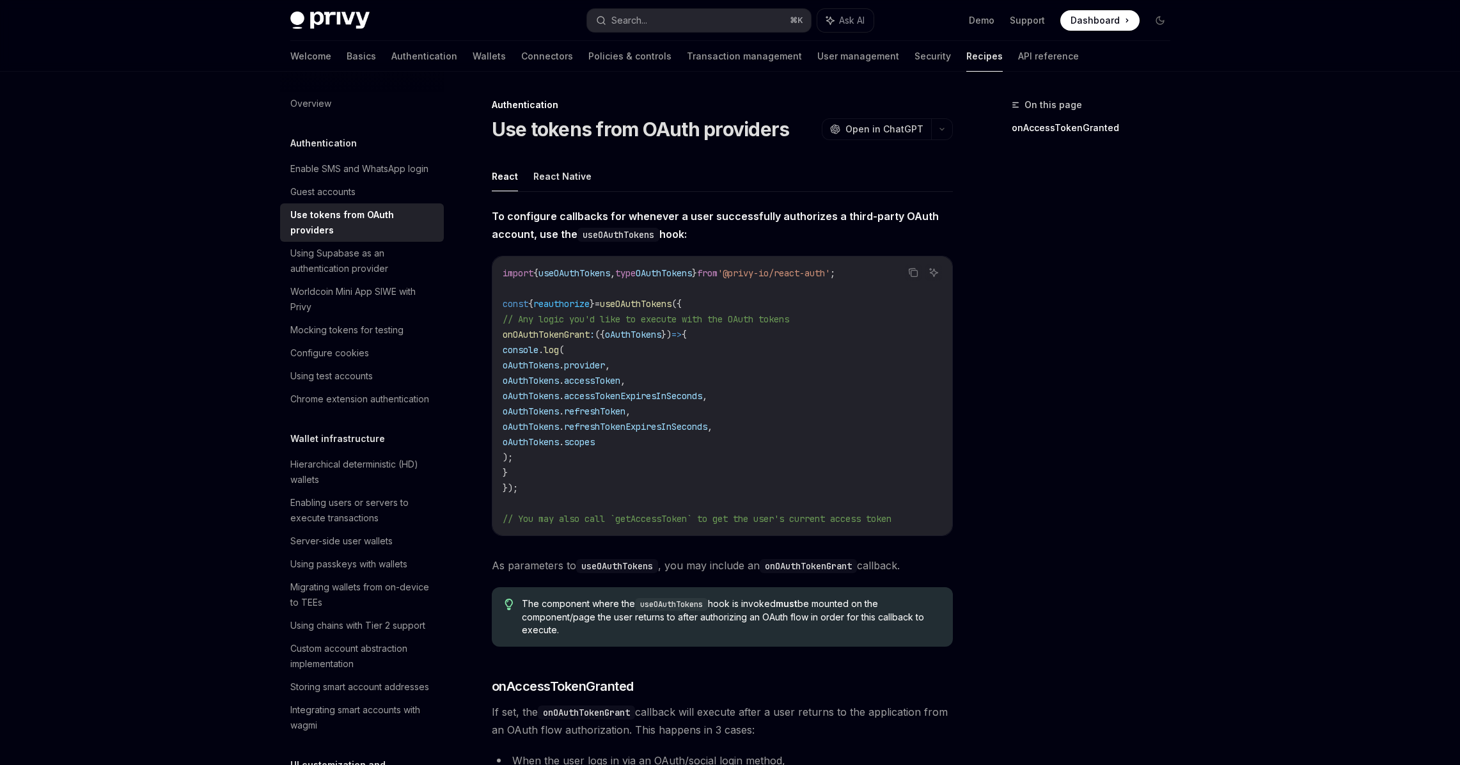
scroll to position [38, 0]
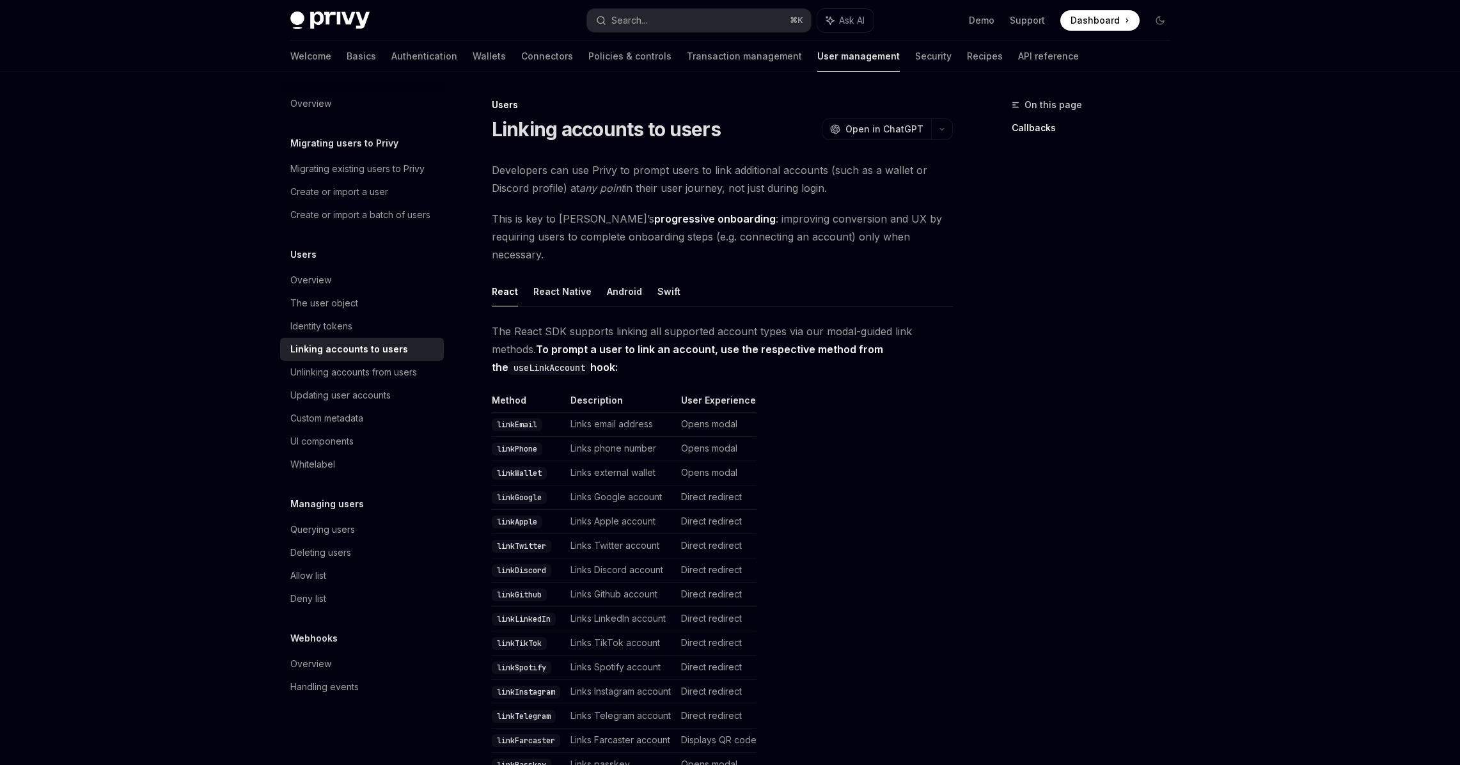
click at [664, 413] on td "Links email address" at bounding box center [620, 425] width 111 height 24
click at [645, 413] on td "Links email address" at bounding box center [620, 425] width 111 height 24
click at [608, 358] on span "The React SDK supports linking all supported account types via our modal-guided…" at bounding box center [722, 349] width 461 height 54
click at [867, 132] on span "Open in ChatGPT" at bounding box center [884, 129] width 78 height 13
click at [625, 20] on div "Search..." at bounding box center [629, 20] width 36 height 15
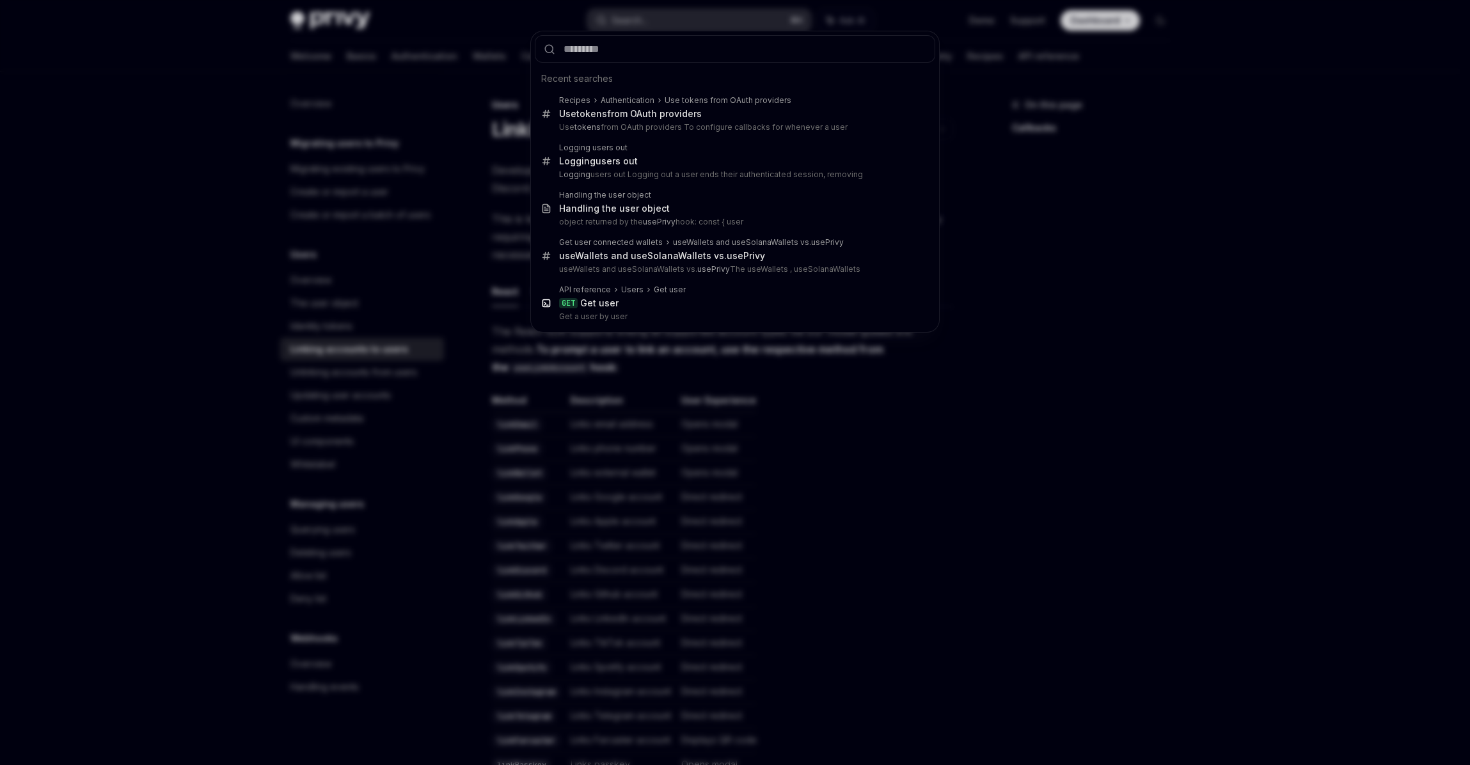
type input "**********"
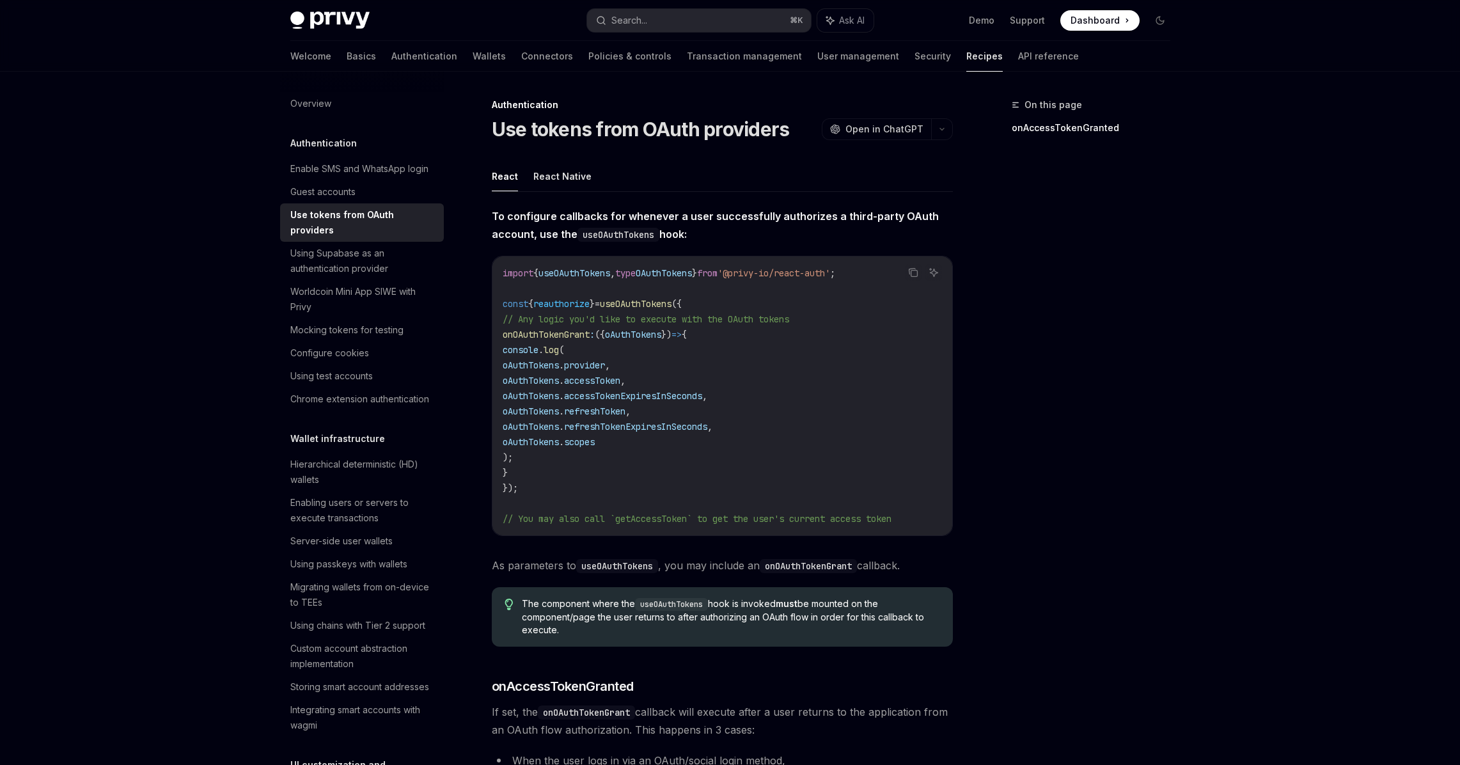
click at [1077, 24] on span "Dashboard" at bounding box center [1095, 20] width 49 height 13
type textarea "*"
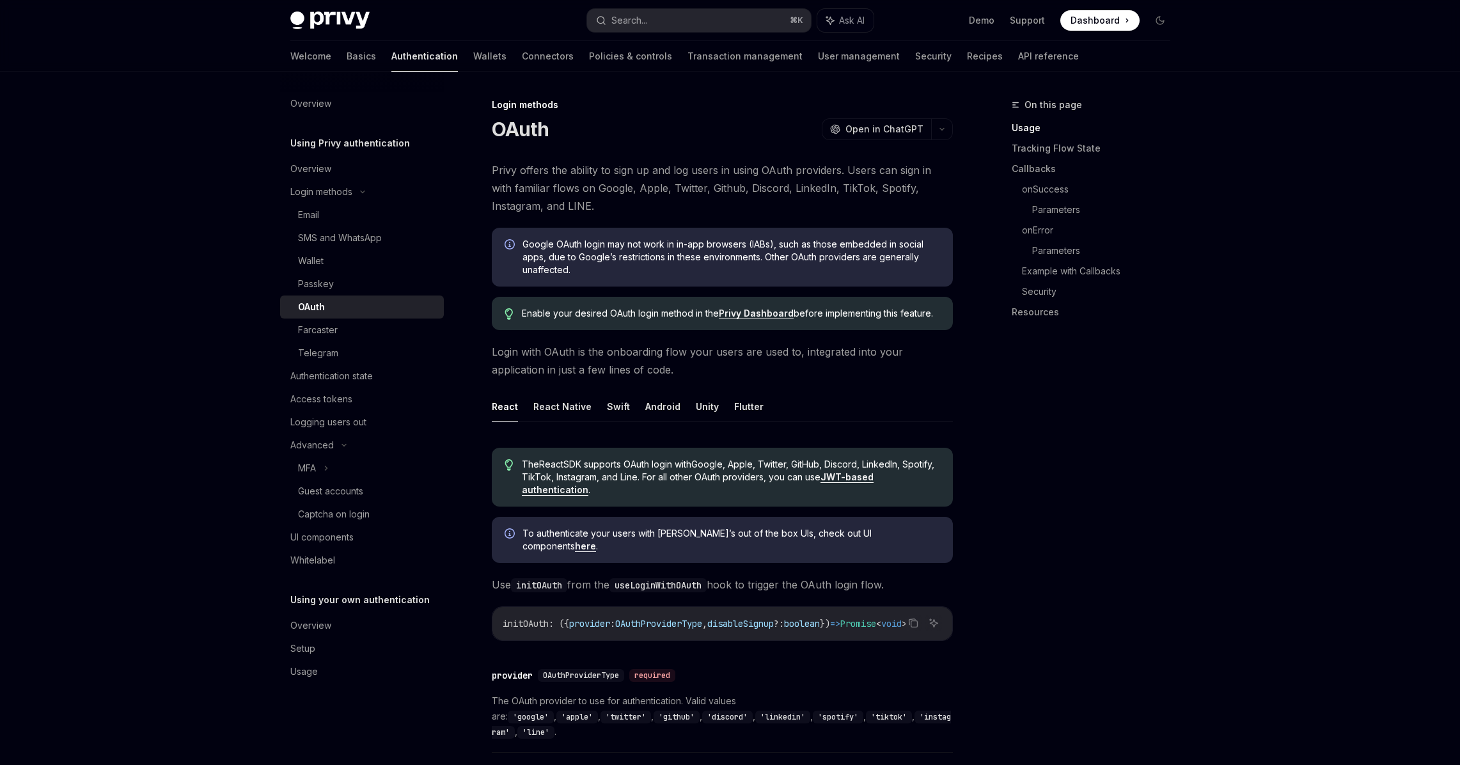
type textarea "*"
